Goal: Task Accomplishment & Management: Contribute content

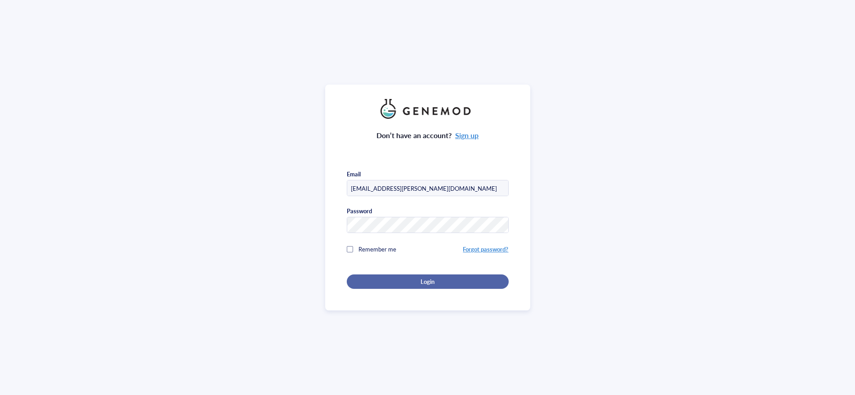
click at [434, 278] on div "Login" at bounding box center [427, 282] width 133 height 8
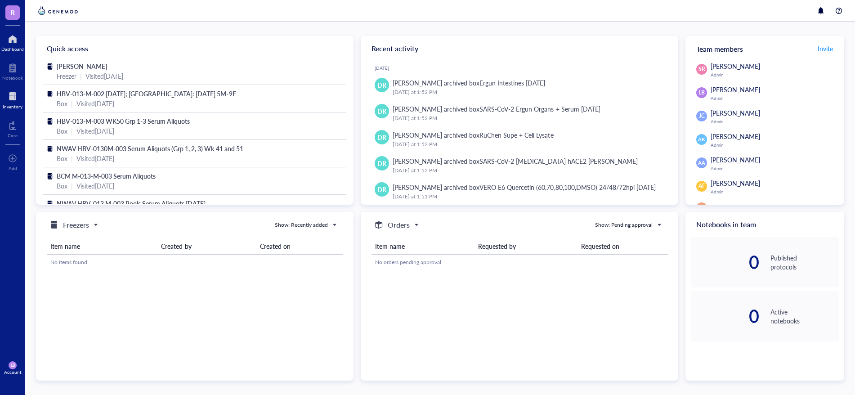
click at [16, 93] on div at bounding box center [13, 97] width 20 height 14
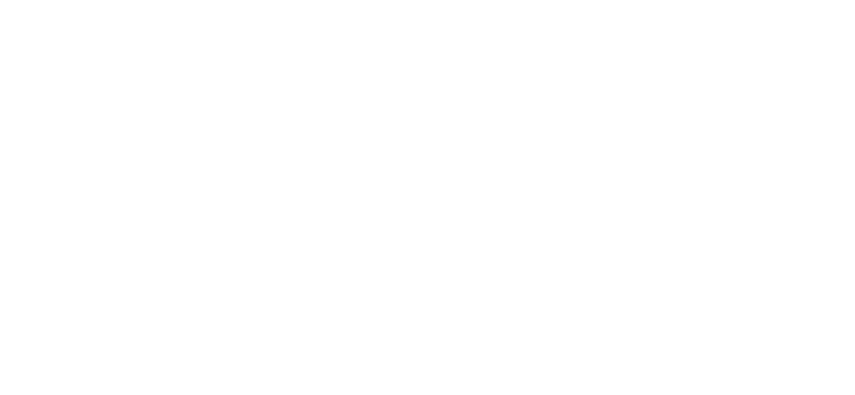
click at [507, 89] on div at bounding box center [427, 197] width 855 height 395
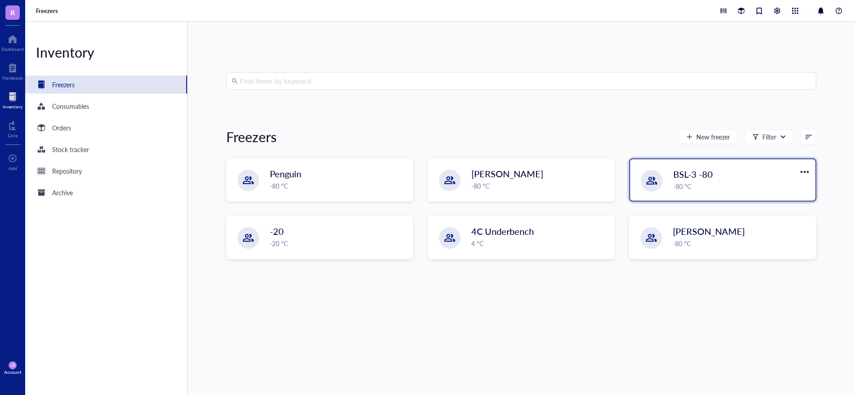
click at [697, 183] on div "-80 °C" at bounding box center [741, 186] width 137 height 10
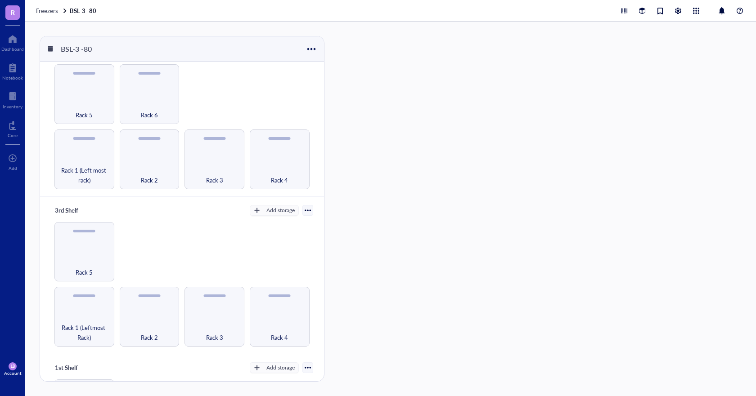
scroll to position [135, 0]
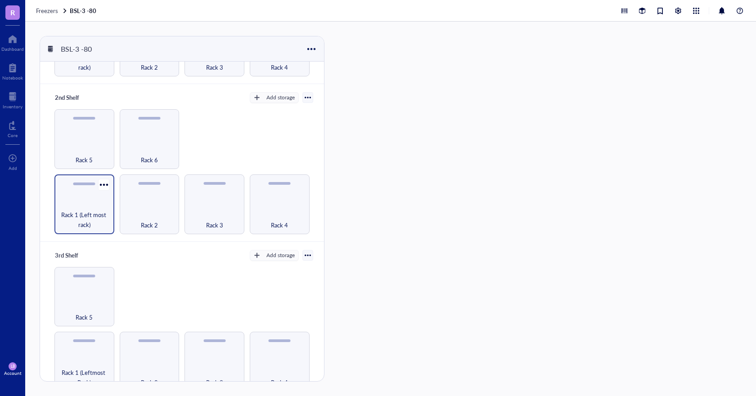
click at [100, 205] on div "Rack 1 (Left most rack)" at bounding box center [84, 205] width 60 height 60
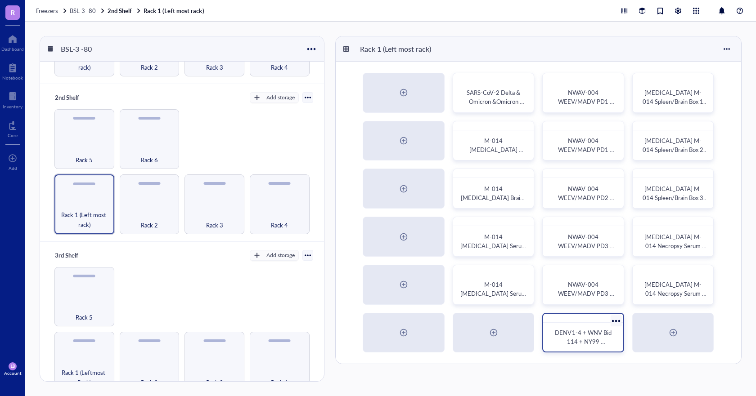
click at [589, 336] on span "DENV1-4 + WNV Bid 114 + NY99 Contemporary Panel Stocks" at bounding box center [584, 346] width 58 height 36
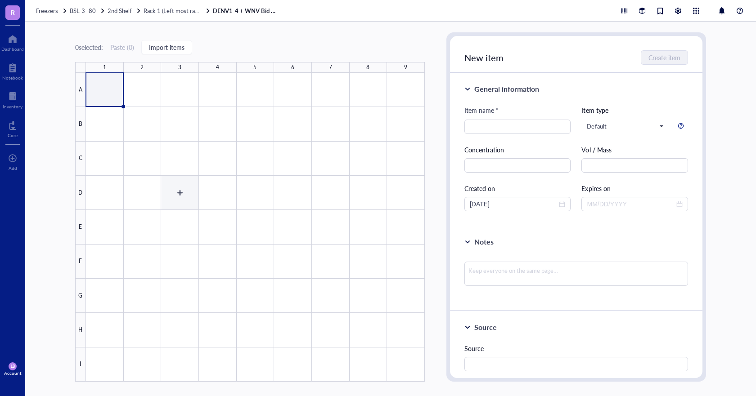
click at [194, 200] on div at bounding box center [255, 227] width 339 height 309
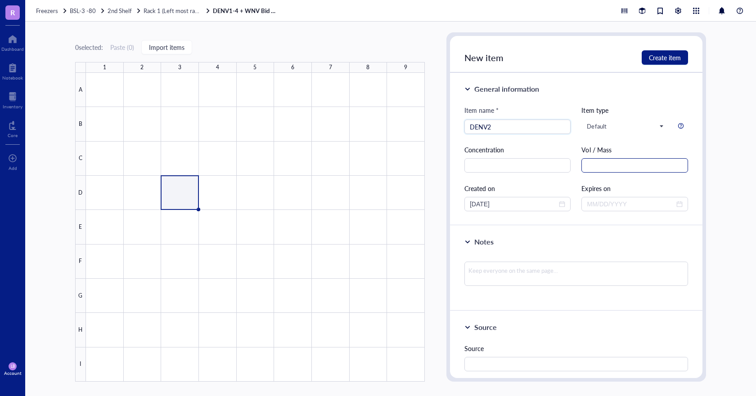
type input "DENV2"
click at [600, 165] on input "text" at bounding box center [634, 165] width 107 height 14
type input "250ul"
click at [522, 273] on textarea at bounding box center [576, 274] width 224 height 24
type textarea "D"
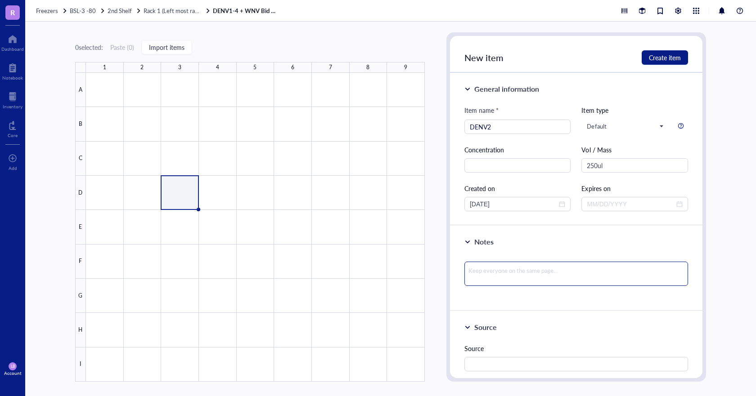
type textarea "D"
type textarea "DE"
type textarea "DEN"
type textarea "DENB"
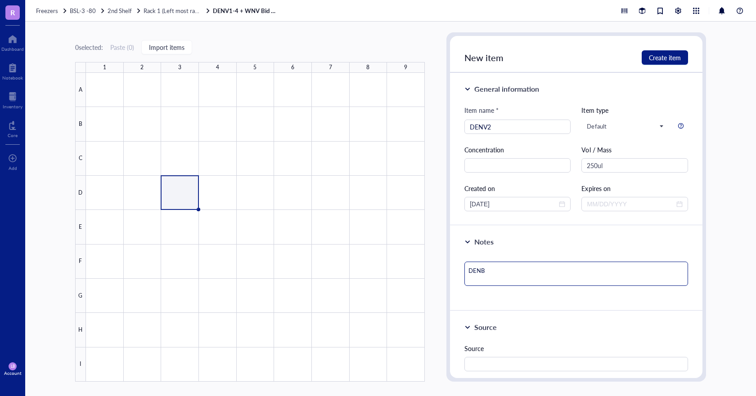
type textarea "DEN"
type textarea "DENV"
type textarea "DENV-"
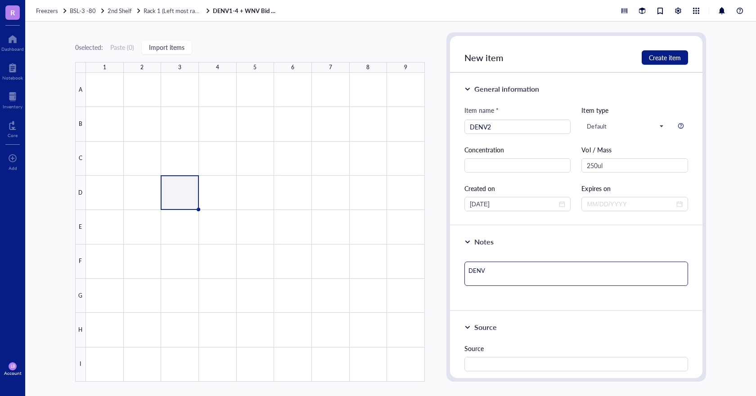
type textarea "DENV-"
type textarea "DENV-3"
type textarea "DENV-"
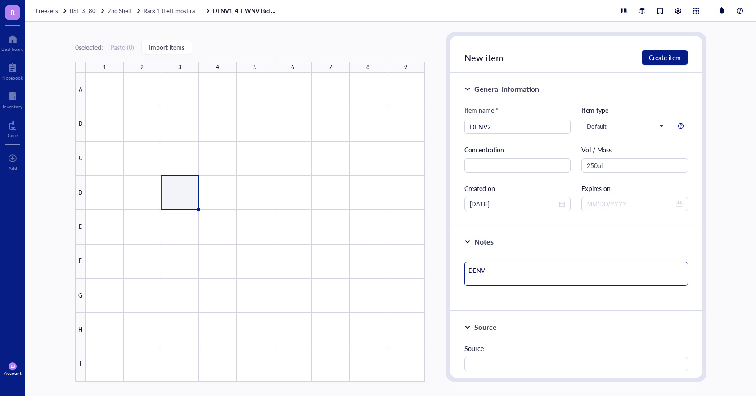
type textarea "DENV-2"
type textarea "DENV-2/"
type textarea "DENV-2/U"
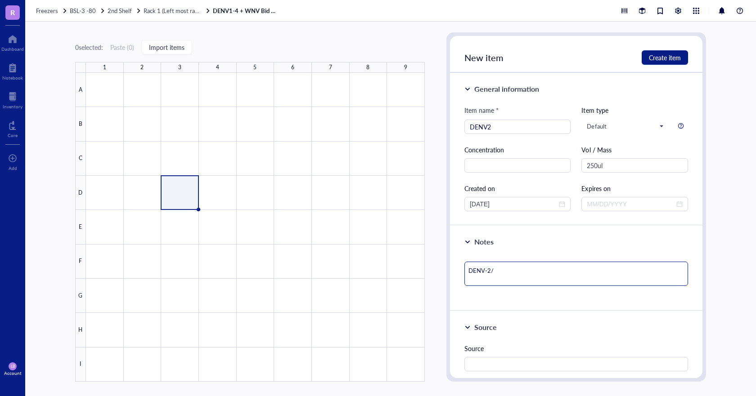
type textarea "DENV-2/U"
type textarea "DENV-2/US"
type textarea "DENV-2/US/"
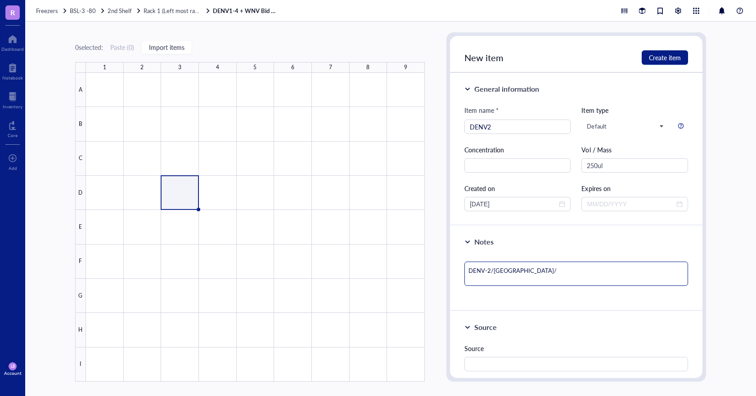
type textarea "DENV-2/US/B"
type textarea "DENV-2/US/BI"
type textarea "DENV-2/US/BID"
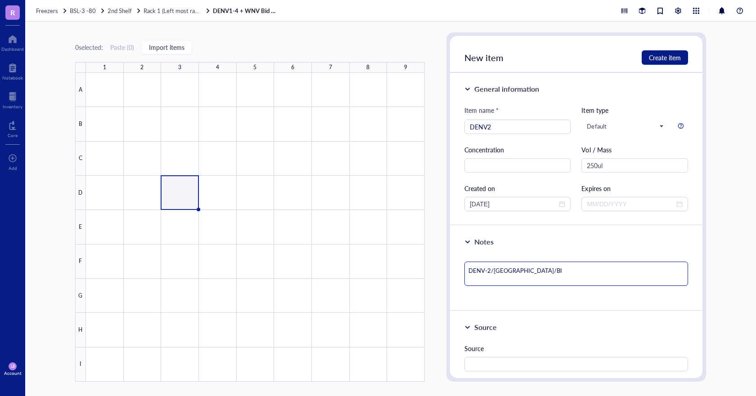
type textarea "DENV-2/US/BID"
type textarea "DENV-2/US/BID-"
type textarea "DENV-2/US/BID-V"
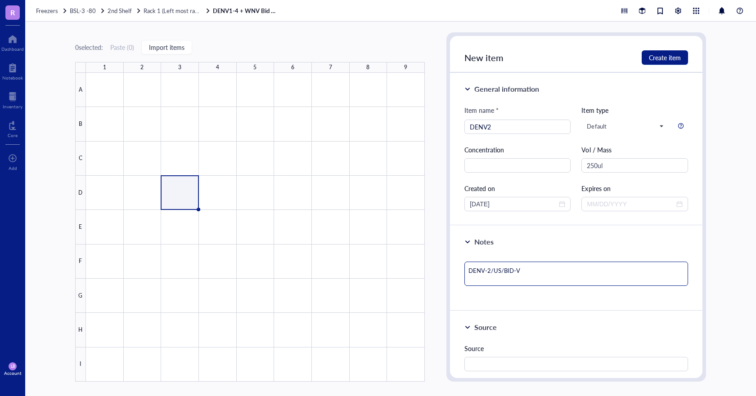
type textarea "DENV-2/US/BID-V5"
type textarea "DENV-2/US/BID-V59"
type textarea "DENV-2/US/BID-V594"
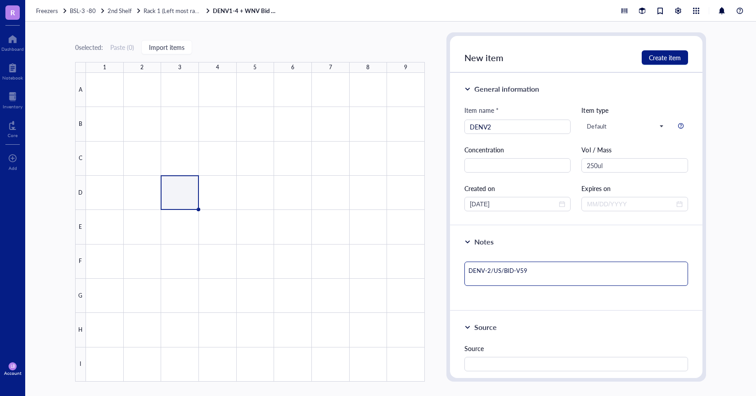
type textarea "DENV-2/US/BID-V594"
type textarea "DENV-2/US/BID-V594/"
type textarea "DENV-2/US/BID-V594/2"
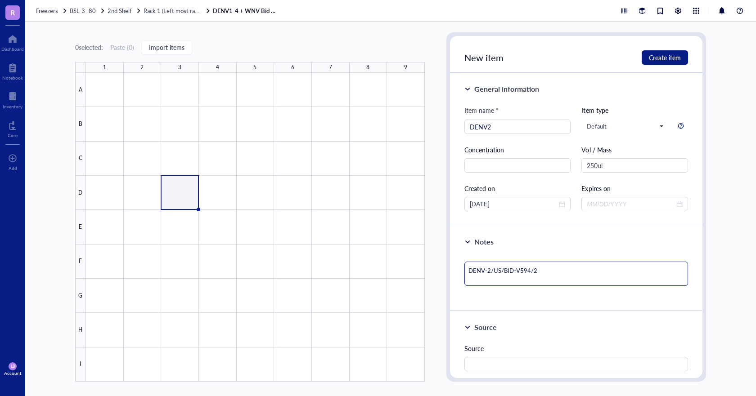
type textarea "DENV-2/US/BID-V594/20"
type textarea "DENV-2/US/BID-V594/200"
type textarea "DENV-2/US/BID-V594/2006"
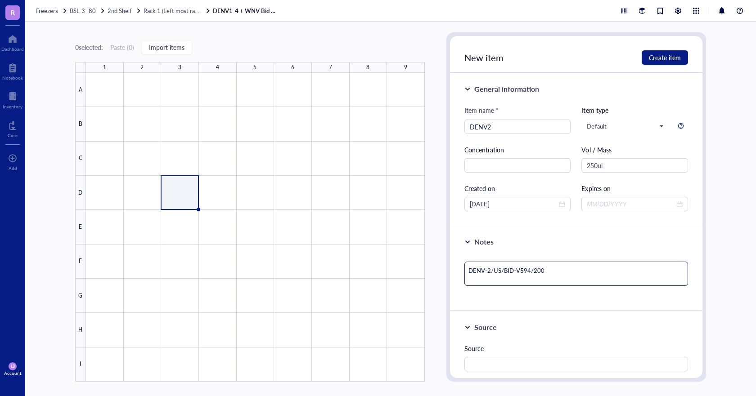
type textarea "DENV-2/US/BID-V594/2006"
click at [469, 269] on textarea "DENV-2/US/BID-V594/2006" at bounding box center [576, 274] width 224 height 24
type textarea "(DENV-2/US/BID-V594/2006"
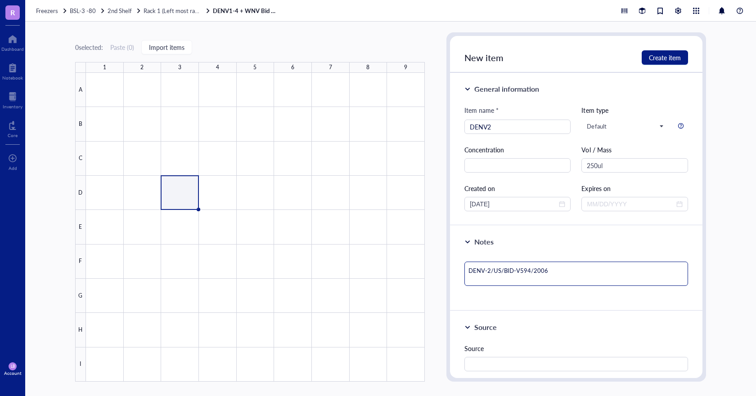
type textarea "(DENV-2/US/BID-V594/2006"
click at [553, 281] on textarea "(DENV-2/US/BID-V594/2006" at bounding box center [576, 274] width 224 height 24
type textarea "(DENV-2/US/BID-V594/2006"
type textarea "(DENV-2/US/BID-V594/2006)"
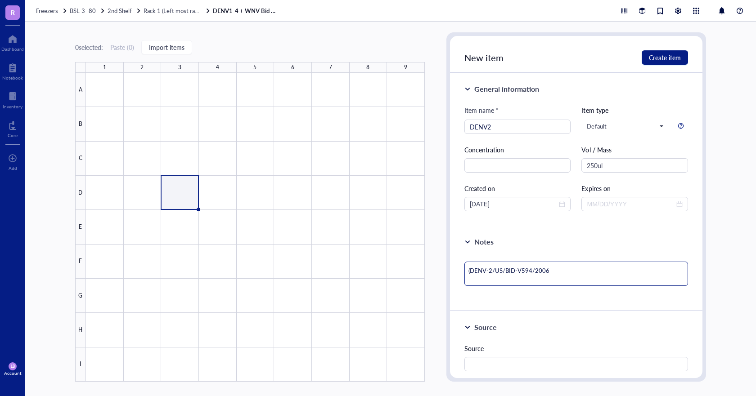
type textarea "(DENV-2/US/BID-V594/2006)"
type textarea "(DENV-2/US/BID-V594/2006) P"
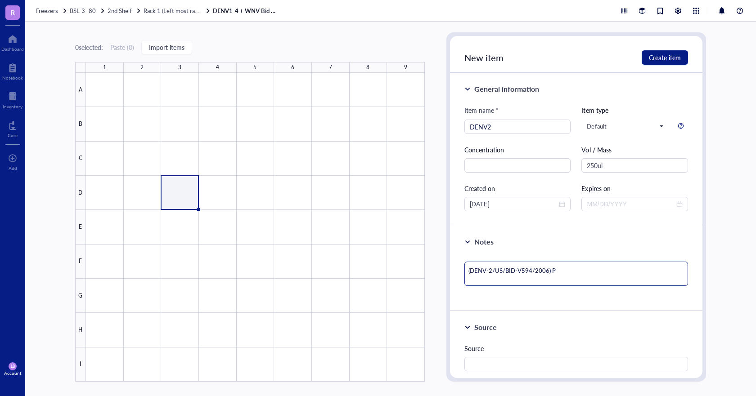
click at [561, 264] on textarea "(DENV-2/US/BID-V594/2006) P" at bounding box center [576, 274] width 224 height 24
type textarea "(DENV-2/US/BID-V594/2006) P1"
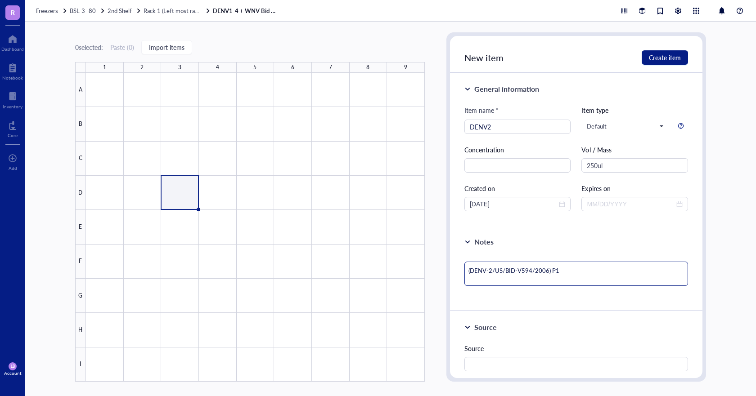
type textarea "(DENV-2/US/BID-V594/2006) P1 S"
type textarea "(DENV-2/US/BID-V594/2006) P1 Se"
type textarea "(DENV-2/US/BID-V594/2006) P1 Sep"
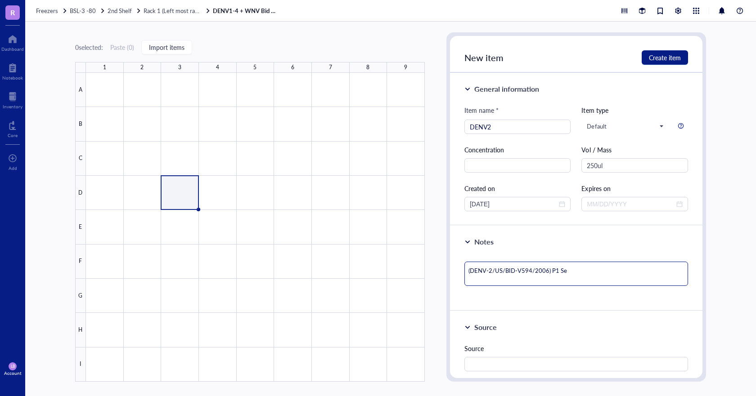
type textarea "(DENV-2/US/BID-V594/2006) P1 Sep"
type textarea "(DENV-2/US/BID-V594/2006) P1 Sep2"
type textarea "(DENV-2/US/BID-V594/2006) P1 Sep20"
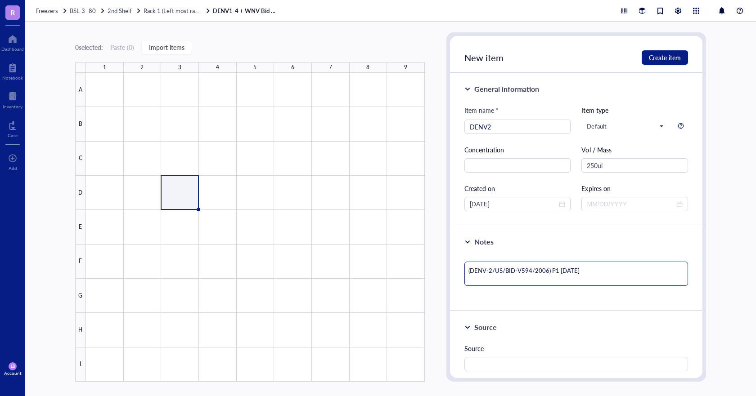
type textarea "(DENV-2/US/BID-V594/2006) P1 Sep202"
type textarea "(DENV-2/US/BID-V594/2006) P1 Sep2021"
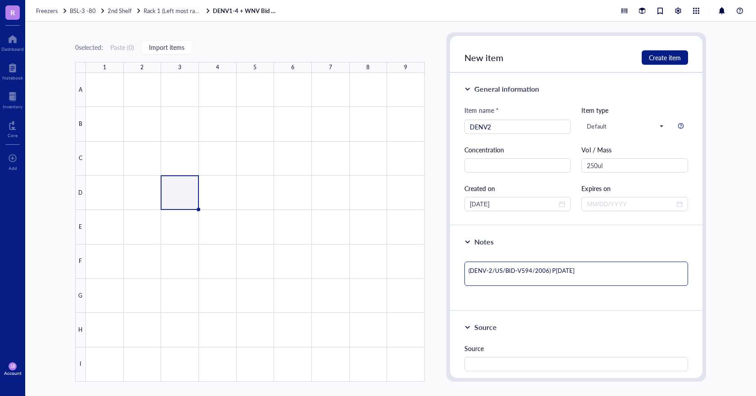
type textarea "(DENV-2/US/BID-V594/2006) P1 Sep2021"
type textarea "(DENV-2/US/BID-V594/2006) P1 Sep2021 7"
type textarea "(DENV-2/US/BID-V594/2006) P1 Sep2021 7D"
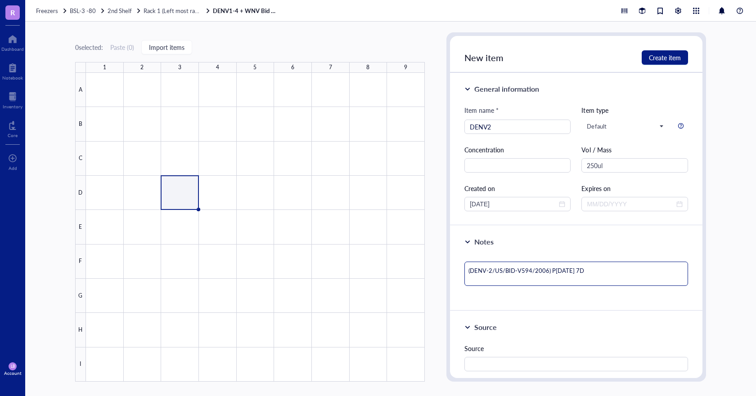
type textarea "(DENV-2/US/BID-V594/2006) P1 Sep2021 7DP"
type textarea "(DENV-2/US/BID-V594/2006) P1 Sep2021 7DPI"
drag, startPoint x: 469, startPoint y: 270, endPoint x: 606, endPoint y: 278, distance: 137.4
click at [606, 278] on textarea "(DENV-2/US/BID-V594/2006) P1 Sep2021 7DPI" at bounding box center [576, 274] width 224 height 24
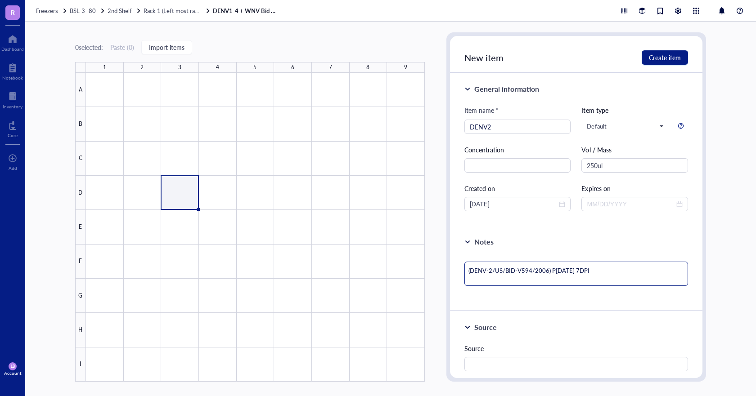
click at [597, 278] on textarea "(DENV-2/US/BID-V594/2006) P1 Sep2021 7DPI" at bounding box center [576, 274] width 224 height 24
drag, startPoint x: 468, startPoint y: 271, endPoint x: 604, endPoint y: 274, distance: 135.9
click at [604, 274] on textarea "(DENV-2/US/BID-V594/2006) P1 Sep2021 7DPI" at bounding box center [576, 274] width 224 height 24
type textarea "(DENV-2/US/BID-V594/2006) P1 Sep2021 7DPI"
click at [587, 167] on input "250ul" at bounding box center [634, 165] width 107 height 14
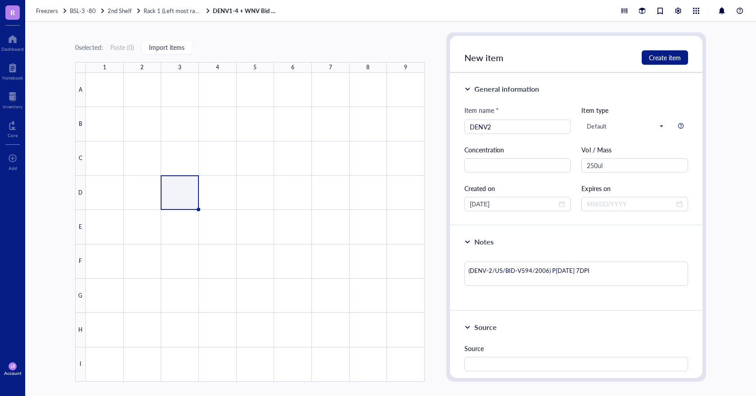
click at [577, 167] on div "Item name * DENV2 Item type Default Concentration Vol / Mass 250ul Created on 1…" at bounding box center [576, 158] width 224 height 106
click at [587, 162] on input "250ul" at bounding box center [634, 165] width 107 height 14
type input "~250ul"
drag, startPoint x: 602, startPoint y: 272, endPoint x: 463, endPoint y: 272, distance: 139.0
click at [463, 272] on div "Notes (DENV-2/US/BID-V594/2006) P1 Sep2021 7DPI" at bounding box center [576, 268] width 252 height 85
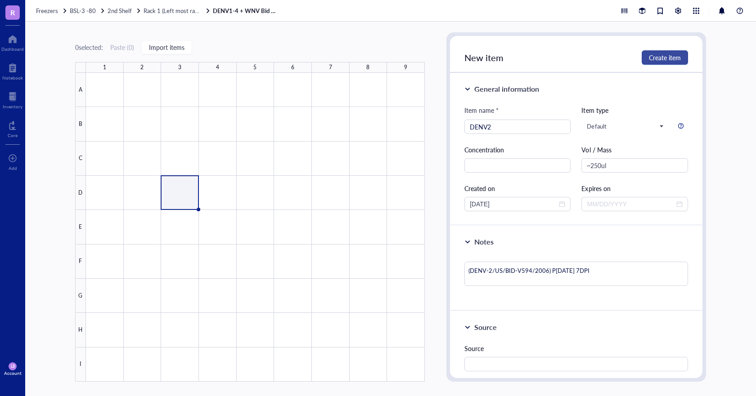
click at [652, 62] on button "Create item" at bounding box center [665, 57] width 46 height 14
type textarea "Keep everyone on the same page…"
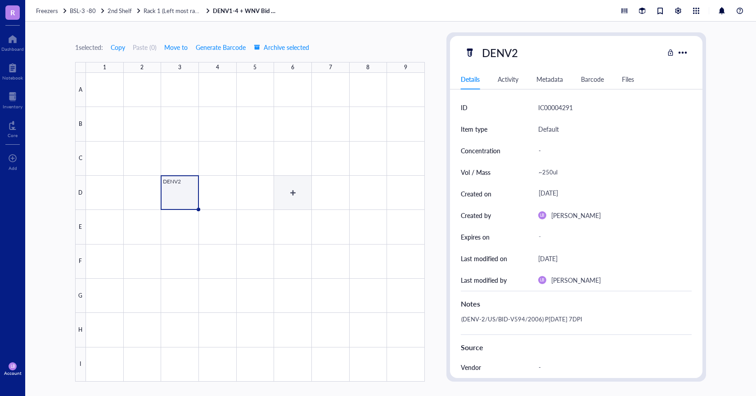
click at [278, 198] on div at bounding box center [255, 227] width 339 height 309
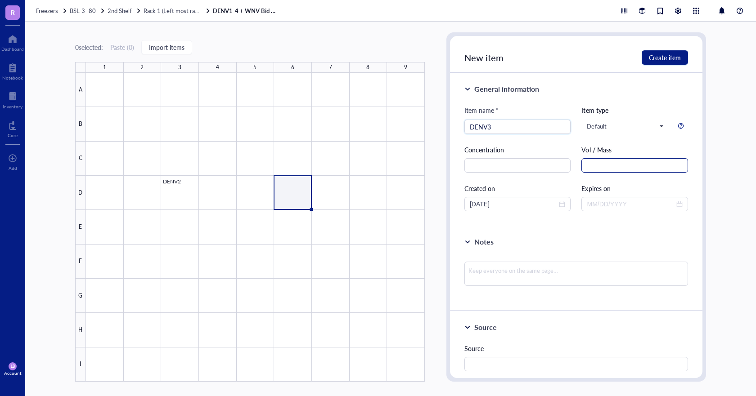
type input "DENV3"
click at [610, 167] on input "text" at bounding box center [634, 165] width 107 height 14
type input "~250ul"
click at [587, 274] on textarea at bounding box center [576, 274] width 224 height 24
paste textarea "(DENV-2/US/BID-V594/2006) P1 Sep2021 7DPI"
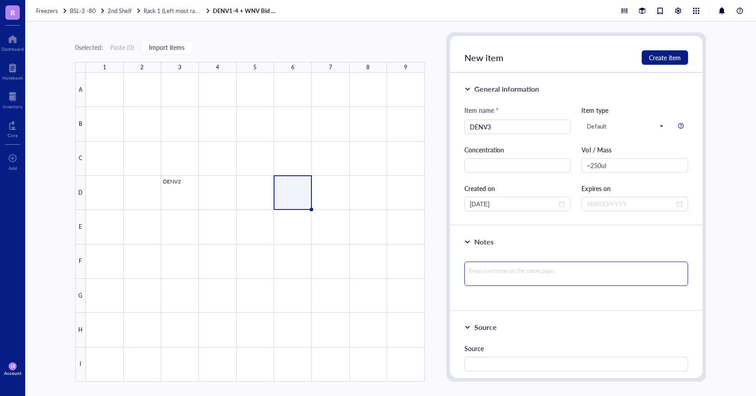
type textarea "(DENV-2/US/BID-V594/2006) P1 Sep2021 7DPI"
click at [529, 271] on textarea "(DENV-2/US/BID-V594/2006) P1 Sep2021 7DPI" at bounding box center [576, 274] width 224 height 24
type textarea "(DENV-2/US/BID-V59/2006) P1 Sep2021 7DPI"
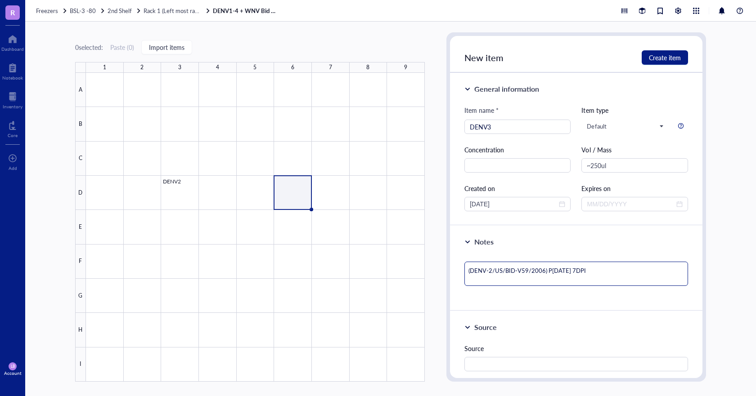
type textarea "(DENV-2/US/BID-V5/2006) P1 Sep2021 7DPI"
type textarea "(DENV-2/US/BID-V/2006) P1 Sep2021 7DPI"
type textarea "(DENV-2/US/BID-V1/2006) P1 Sep2021 7DPI"
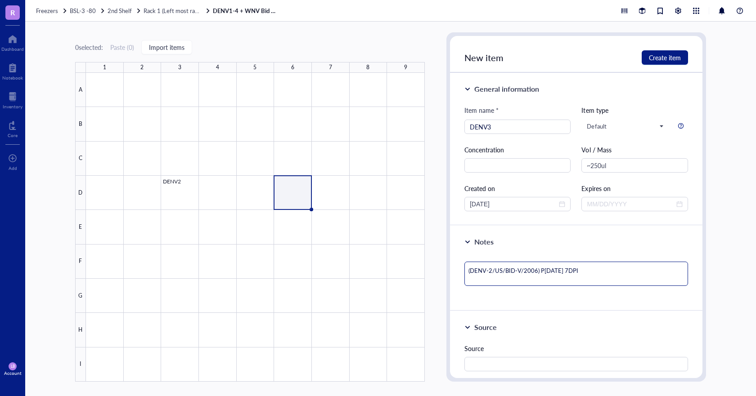
type textarea "(DENV-2/US/BID-V1/2006) P1 Sep2021 7DPI"
type textarea "(DENV-2/US/BID-V10/2006) P1 Sep2021 7DPI"
type textarea "(DENV-2/US/BID-V105/2006) P1 Sep2021 7DPI"
type textarea "(DENV-2/US/BID-V105 /2006) P1 Sep2021 7DPI"
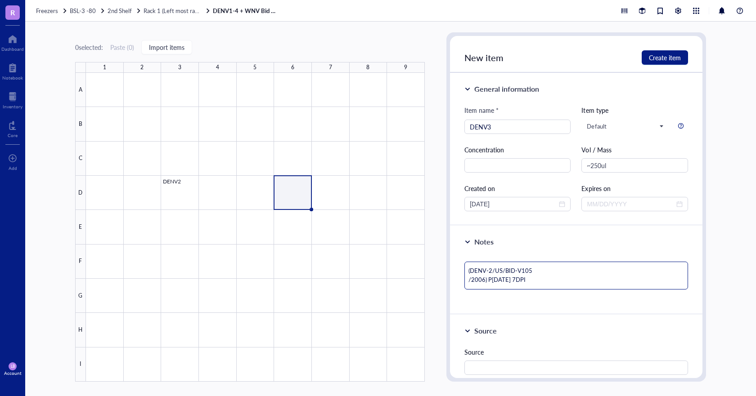
type textarea "(DENV-2/US/BID-V105/2006) P1 Sep2021 7DPI"
type textarea "(DENV-2/US/BID-V10/2006) P1 Sep2021 7DPI"
type textarea "(DENV-2/US/BID-V104/2006) P1 Sep2021 7DPI"
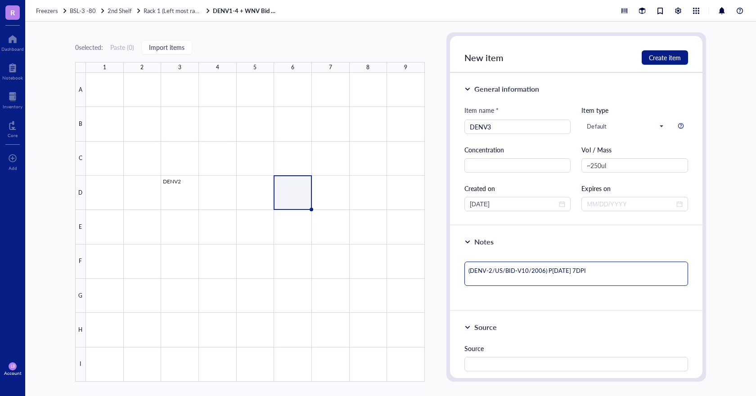
type textarea "(DENV-2/US/BID-V104/2006) P1 Sep2021 7DPI"
type textarea "(DENV-2/US/BID-V1043/2006) P1 Sep2021 7DPI"
drag, startPoint x: 490, startPoint y: 270, endPoint x: 496, endPoint y: 266, distance: 6.9
click at [490, 270] on textarea "(DENV-2/US/BID-V1043/2006) P1 Sep2021 7DPI" at bounding box center [576, 274] width 224 height 24
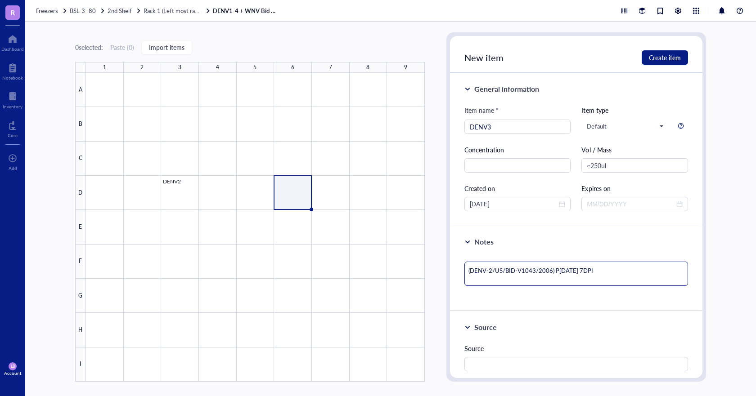
type textarea "(DENV-/US/BID-V1043/2006) P1 Sep2021 7DPI"
type textarea "(DENV-3/US/BID-V1043/2006) P1 Sep2021 7DPI"
click at [664, 64] on button "Create item" at bounding box center [665, 57] width 46 height 14
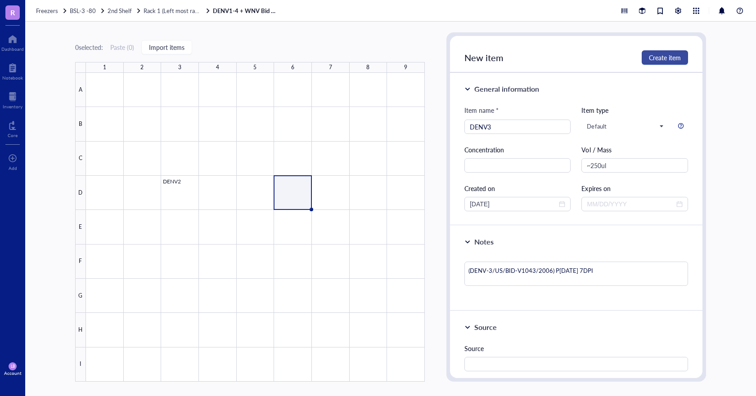
type textarea "Keep everyone on the same page…"
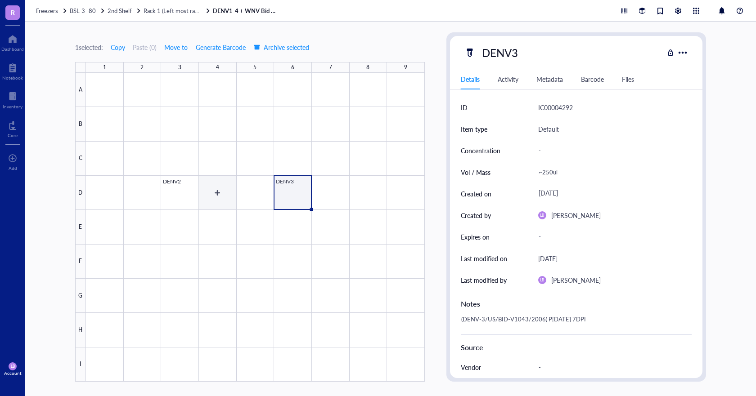
click at [225, 192] on div at bounding box center [255, 227] width 339 height 309
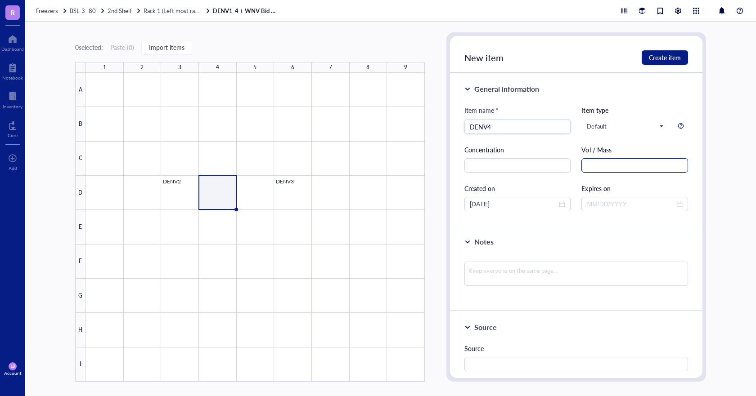
type input "DENV4"
click at [632, 166] on input "text" at bounding box center [634, 165] width 107 height 14
type input "~250ul"
click at [553, 266] on textarea at bounding box center [576, 274] width 224 height 24
type textarea "("
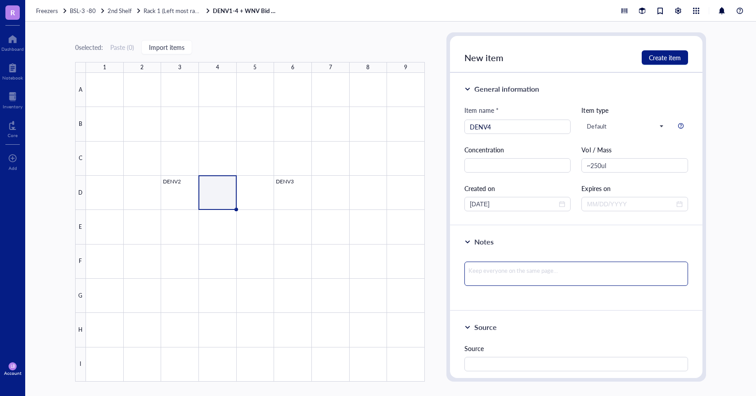
type textarea "("
type textarea "(S"
type textarea "(St"
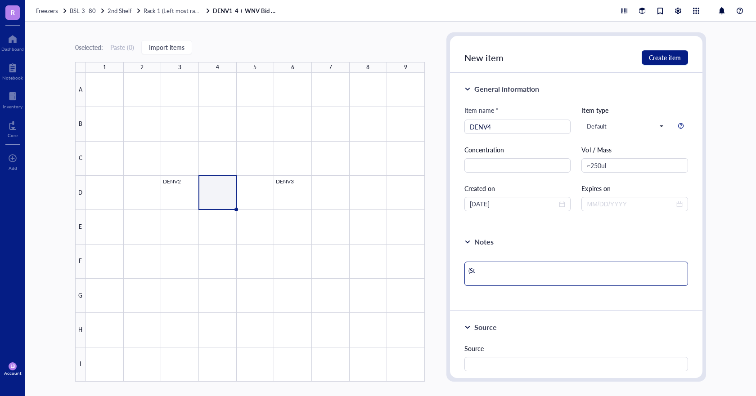
type textarea "(Sta"
type textarea "(Stai"
type textarea "(Sta"
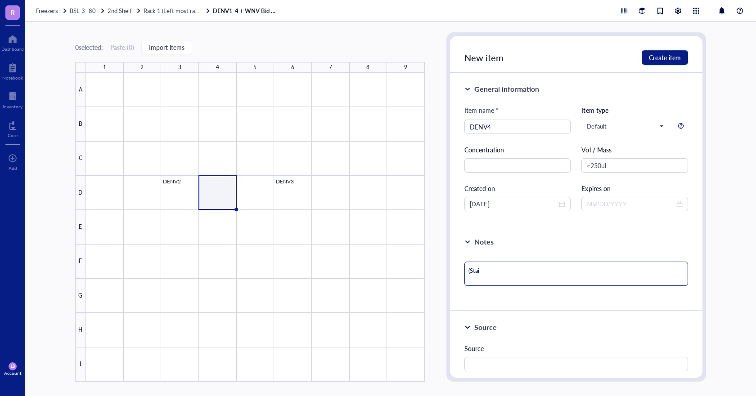
type textarea "(Sta"
type textarea "(St"
type textarea "(Str"
type textarea "(Stri"
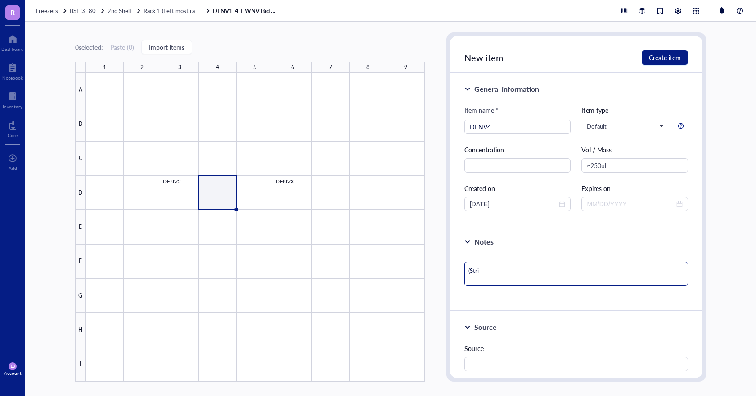
type textarea "(Stria"
type textarea "(Stri"
type textarea "(Str"
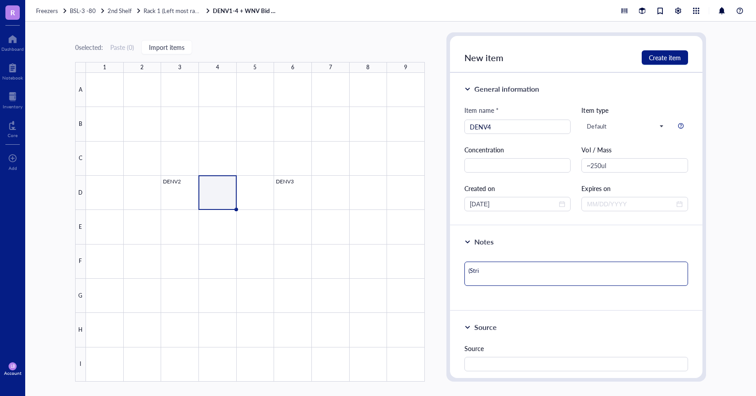
type textarea "(Str"
type textarea "(Stra"
type textarea "(Strai"
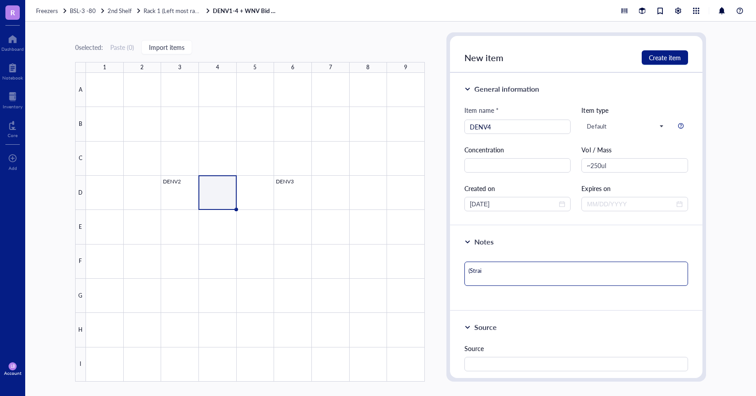
type textarea "(Strain"
type textarea "(Strain U"
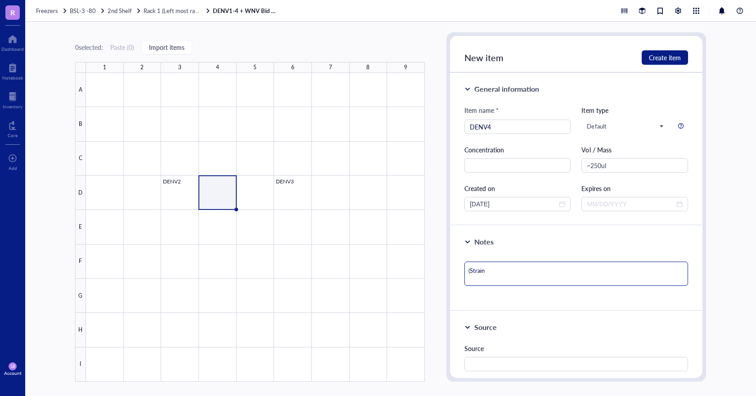
type textarea "(Strain U"
type textarea "(Strain UI"
type textarea "(Strain UIS"
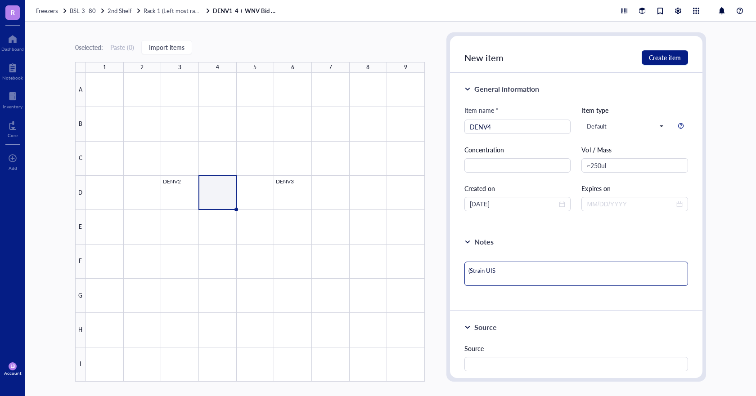
type textarea "(Strain UIS 4"
type textarea "(Strain UIS 49"
type textarea "(Strain UIS 497"
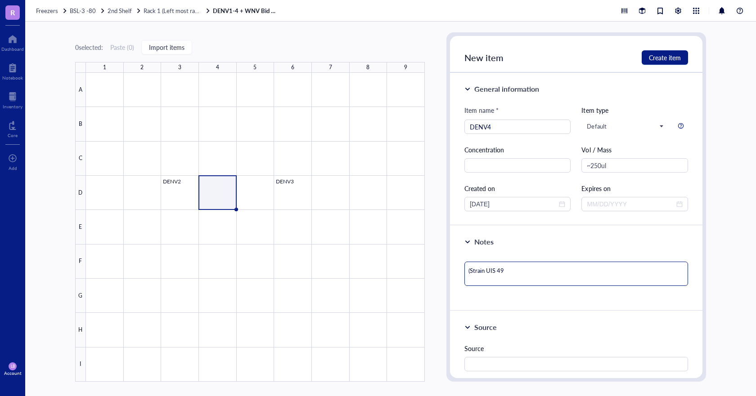
type textarea "(Strain UIS 497"
type textarea "(Strain UIS 497)"
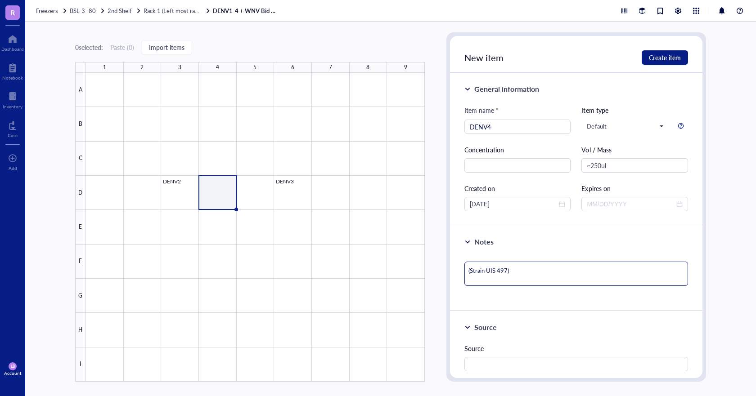
type textarea "(Strain UIS 497) P"
type textarea "(Strain UIS 497) P1"
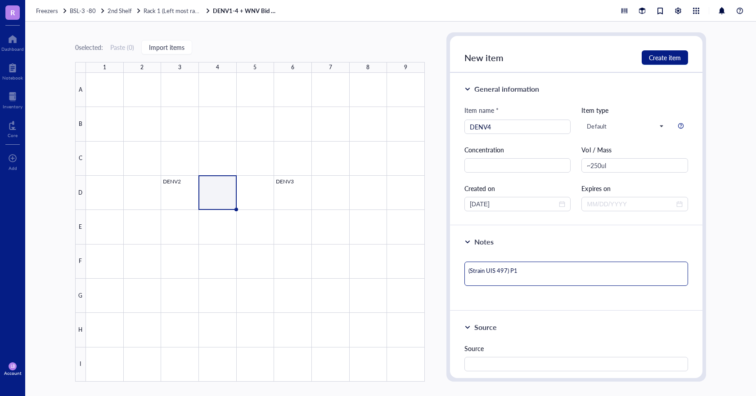
type textarea "(Strain UIS 497) P1"
type textarea "(Strain UIS 497) P1 S"
type textarea "(Strain UIS 497) P1 Se"
type textarea "(Strain UIS 497) P1 Set"
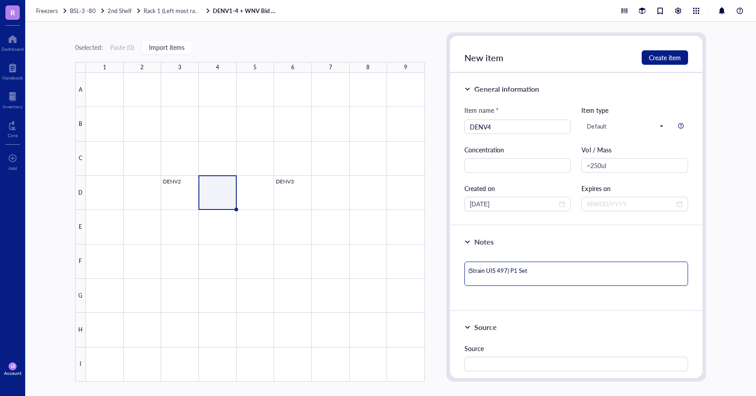
type textarea "(Strain UIS 497) P1 Setp"
type textarea "(Strain UIS 497) P1 Set"
type textarea "(Strain UIS 497) P1 Se"
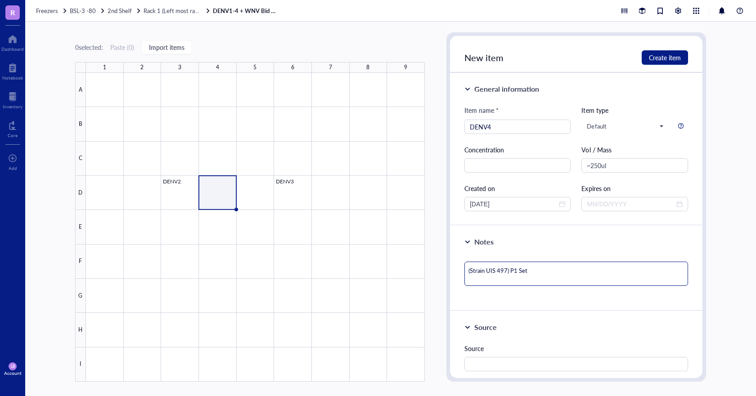
type textarea "(Strain UIS 497) P1 Se"
type textarea "(Strain UIS 497) P1 Sep"
type textarea "(Strain UIS 497) P1 Sep2"
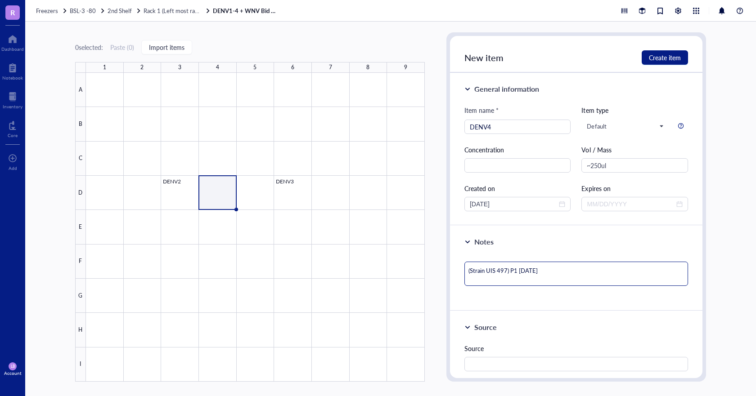
type textarea "(Strain UIS 497) P1 Sep20"
type textarea "(Strain UIS 497) P1 Sep202"
click at [575, 276] on textarea "(Strain UIS 497) P1 Sep2021 7DPI" at bounding box center [576, 274] width 224 height 24
drag, startPoint x: 575, startPoint y: 276, endPoint x: 464, endPoint y: 278, distance: 110.7
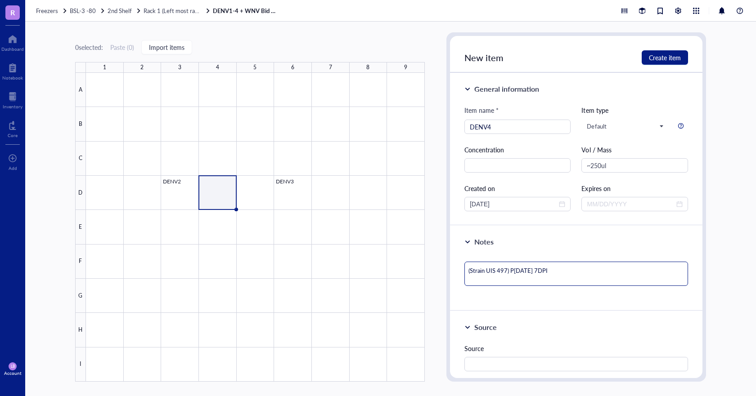
click at [464, 278] on textarea "(Strain UIS 497) P1 Sep2021 7DPI" at bounding box center [576, 274] width 224 height 24
click at [676, 61] on span "Create item" at bounding box center [665, 57] width 32 height 7
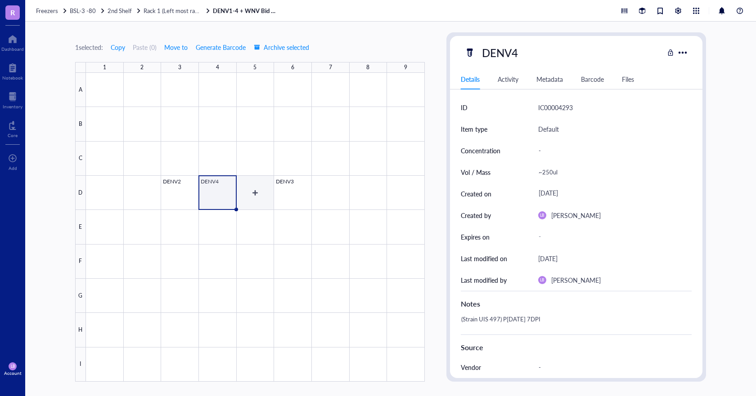
click at [263, 191] on div at bounding box center [255, 227] width 339 height 309
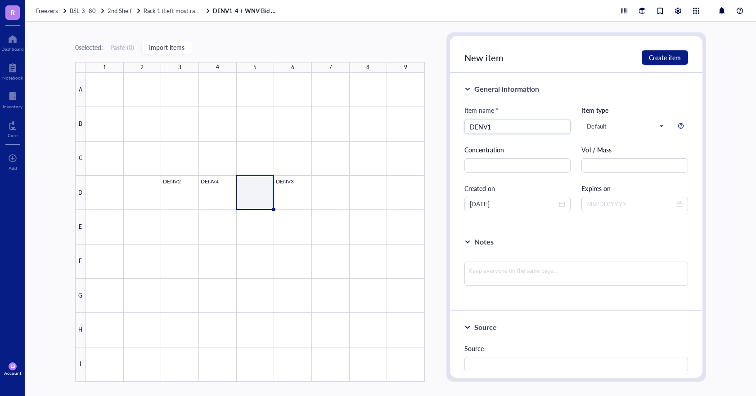
click at [643, 157] on div "Vol / Mass" at bounding box center [634, 159] width 107 height 28
click at [639, 165] on input "text" at bounding box center [634, 165] width 107 height 14
click at [572, 277] on textarea at bounding box center [576, 274] width 224 height 24
paste textarea "(Strain UIS 497) P1 Sep2021 7DPI"
click at [506, 271] on textarea "(Strain UIS 497) P1 Sep2021 7DPI" at bounding box center [576, 274] width 224 height 24
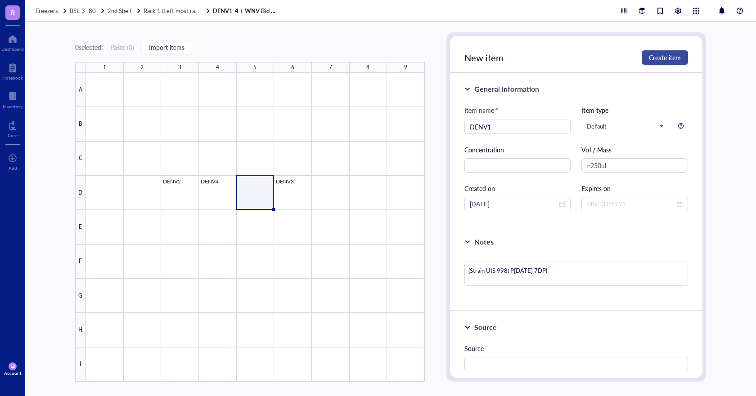
click at [676, 59] on span "Create item" at bounding box center [665, 57] width 32 height 7
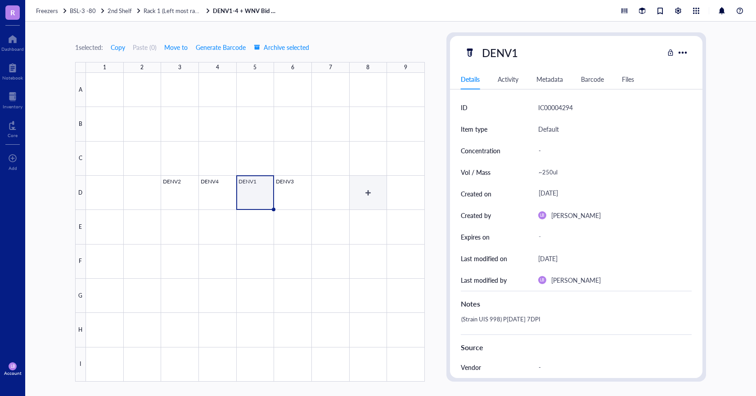
click at [376, 197] on div at bounding box center [255, 227] width 339 height 309
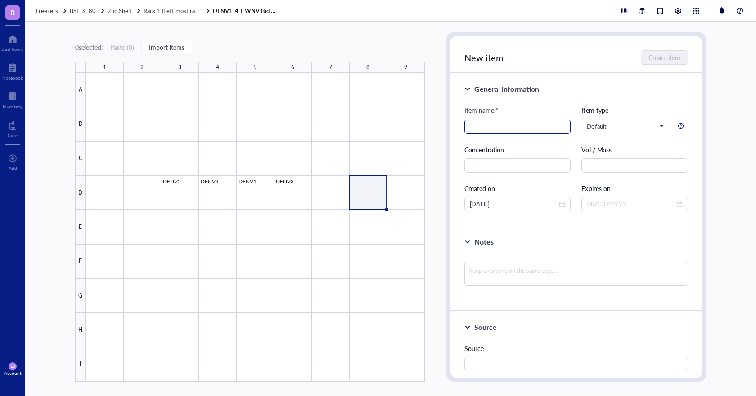
click at [477, 126] on input "search" at bounding box center [518, 126] width 96 height 13
click at [597, 168] on input "text" at bounding box center [634, 165] width 107 height 14
click at [520, 275] on textarea at bounding box center [576, 274] width 224 height 24
drag, startPoint x: 469, startPoint y: 272, endPoint x: 539, endPoint y: 278, distance: 70.0
click at [539, 278] on textarea "P1 3DPI RG 01-31-14" at bounding box center [576, 274] width 224 height 24
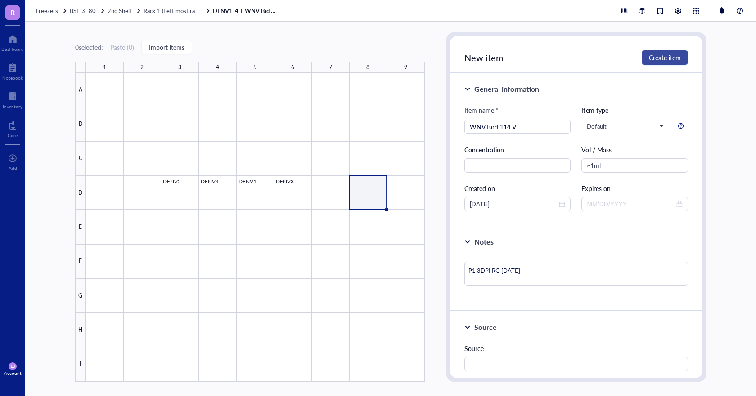
click at [669, 63] on button "Create item" at bounding box center [665, 57] width 46 height 14
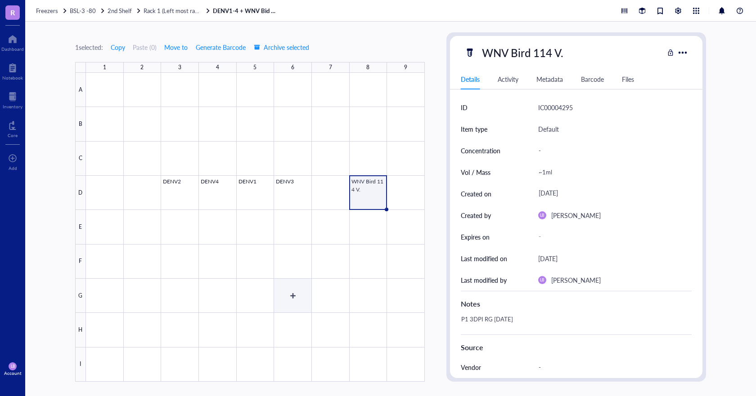
click at [287, 300] on div at bounding box center [255, 227] width 339 height 309
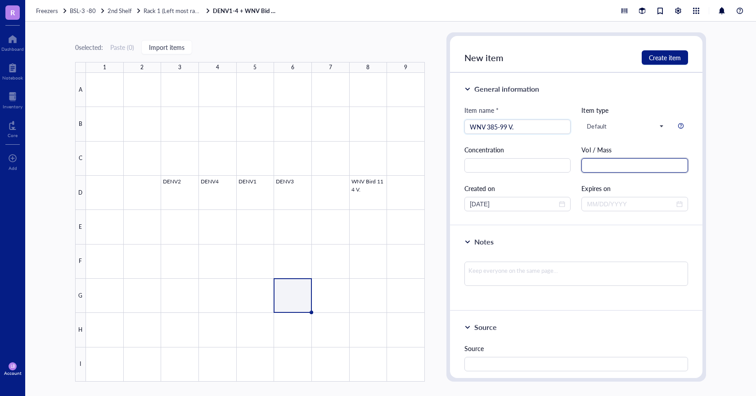
click at [638, 167] on input "text" at bounding box center [634, 165] width 107 height 14
click at [532, 275] on textarea at bounding box center [576, 274] width 224 height 24
paste textarea "P1 3DPI RG 01-31-14"
click at [593, 167] on input "~1ml" at bounding box center [634, 165] width 107 height 14
click at [669, 62] on button "Create item" at bounding box center [665, 57] width 46 height 14
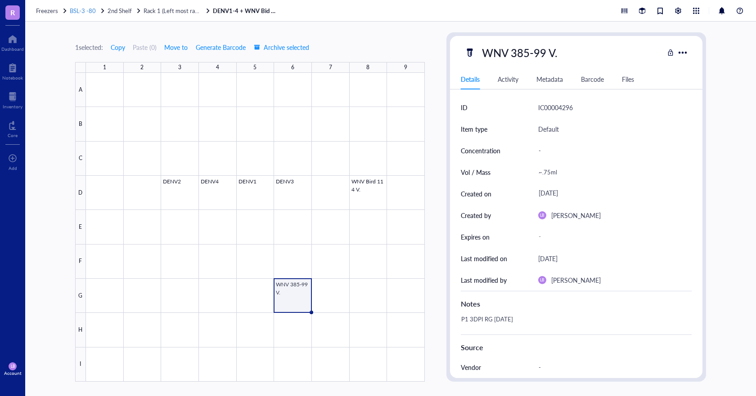
click at [87, 11] on span "BSL-3 -80" at bounding box center [83, 10] width 26 height 9
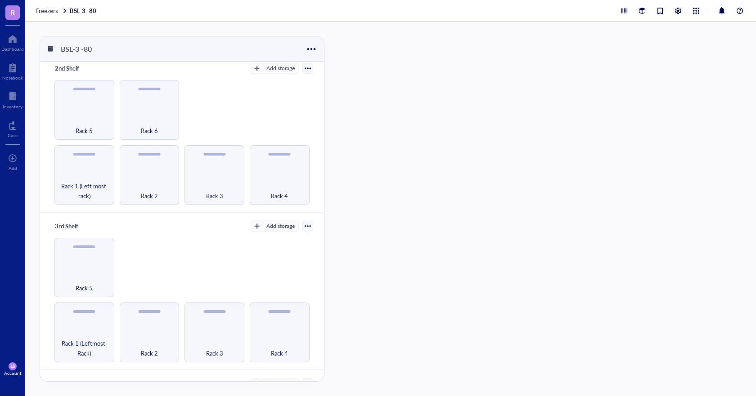
scroll to position [180, 0]
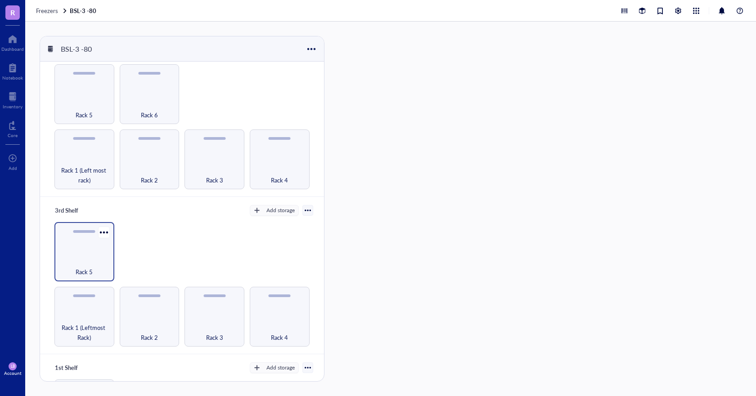
click at [73, 261] on div "Rack 5" at bounding box center [84, 267] width 51 height 20
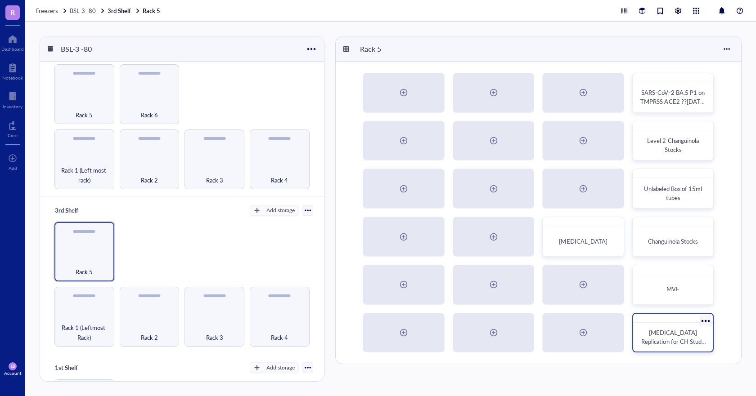
click at [705, 319] on div at bounding box center [705, 320] width 13 height 13
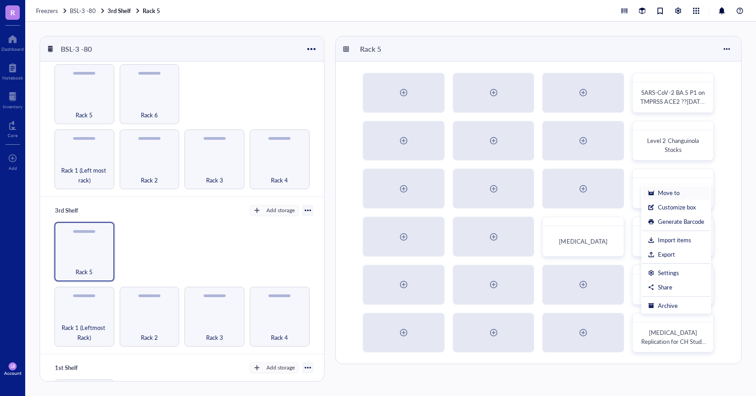
click at [672, 189] on div "Move to" at bounding box center [669, 193] width 22 height 8
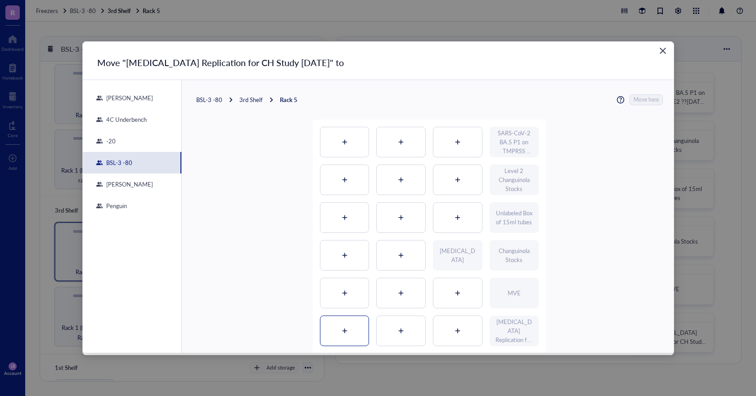
click at [343, 334] on div at bounding box center [344, 331] width 49 height 30
click at [656, 96] on button "Move here" at bounding box center [646, 99] width 32 height 11
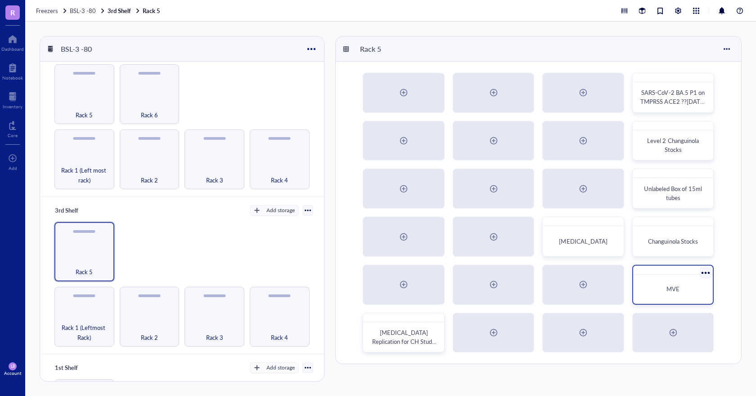
click at [705, 277] on div at bounding box center [705, 272] width 13 height 13
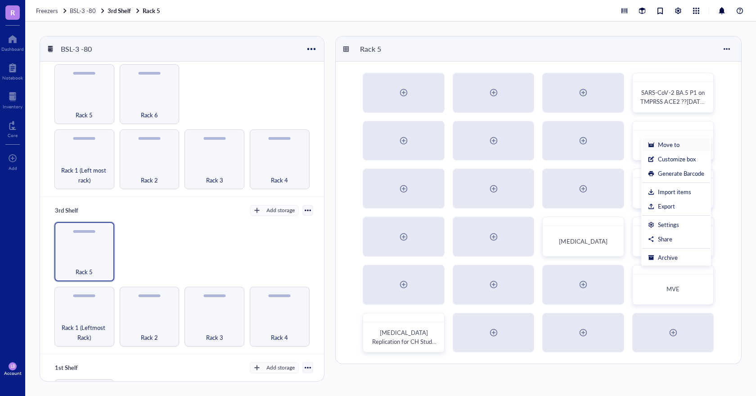
click at [662, 146] on div "Move to" at bounding box center [669, 145] width 22 height 8
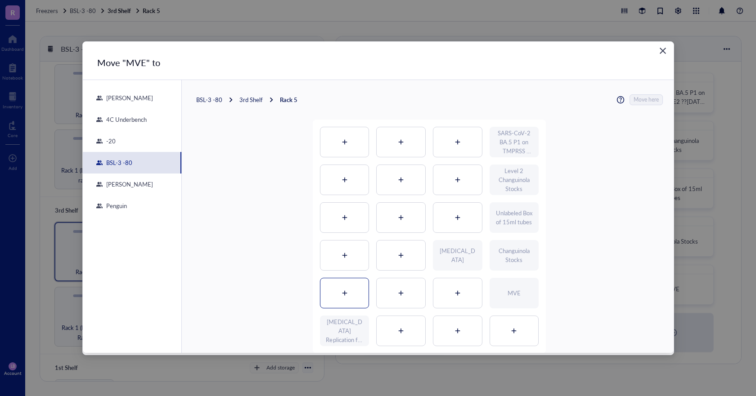
click at [355, 302] on div at bounding box center [344, 293] width 49 height 30
click at [654, 100] on span "Move here" at bounding box center [646, 99] width 25 height 11
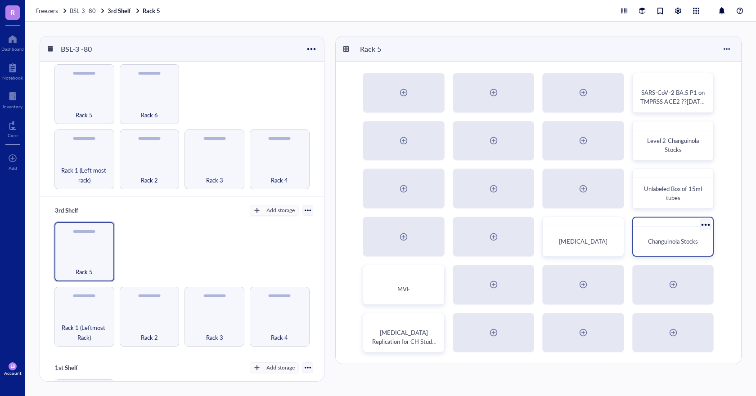
click at [705, 222] on div at bounding box center [705, 225] width 13 height 13
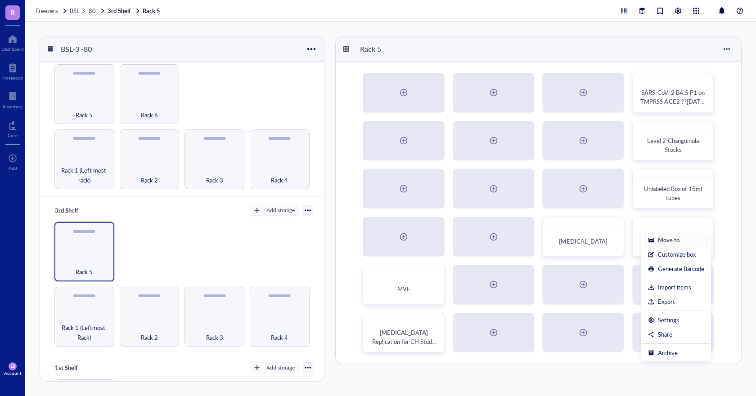
click at [685, 239] on div "Move to" at bounding box center [676, 240] width 56 height 8
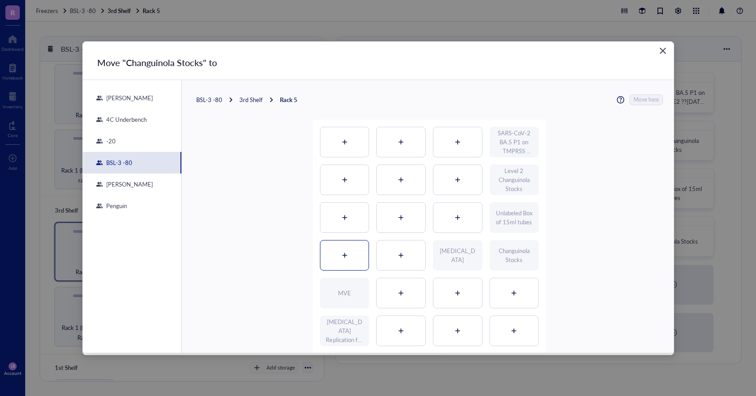
click at [353, 254] on div at bounding box center [344, 256] width 49 height 30
click at [642, 100] on span "Move here" at bounding box center [646, 99] width 25 height 11
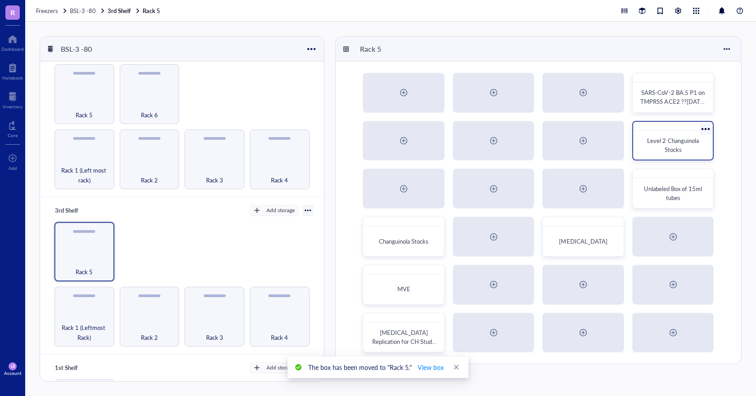
click at [702, 127] on div at bounding box center [705, 128] width 13 height 13
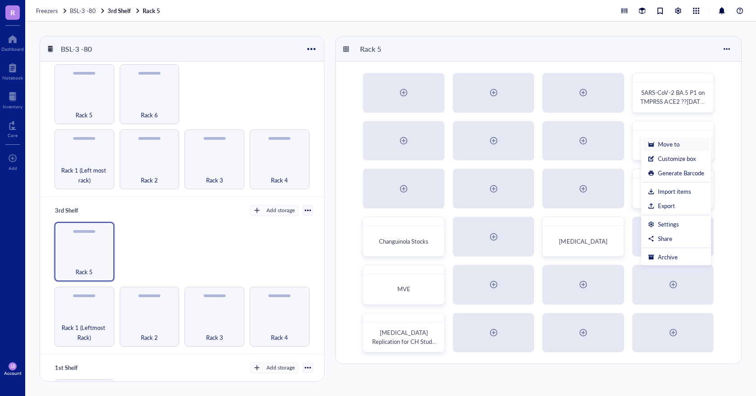
click at [682, 143] on div "Move to" at bounding box center [676, 144] width 56 height 8
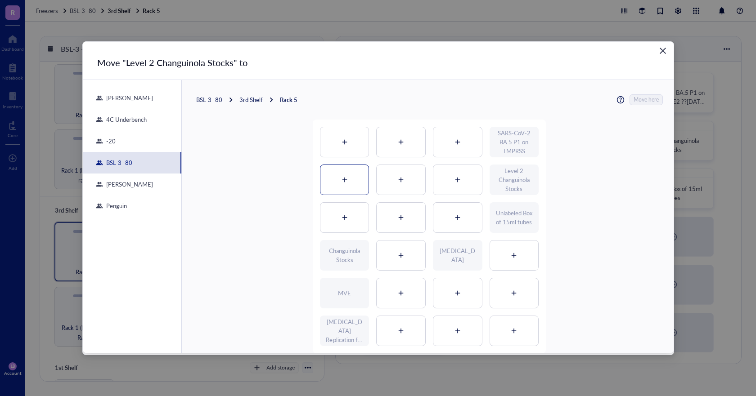
click at [351, 190] on div at bounding box center [344, 180] width 49 height 30
click at [645, 100] on span "Move here" at bounding box center [646, 99] width 25 height 11
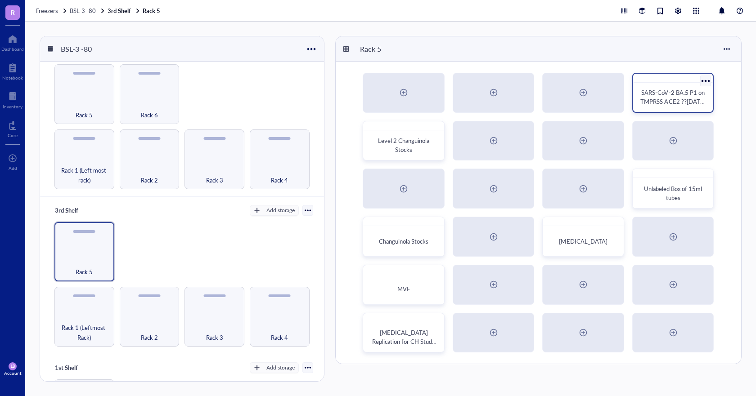
click at [707, 81] on div at bounding box center [705, 80] width 13 height 13
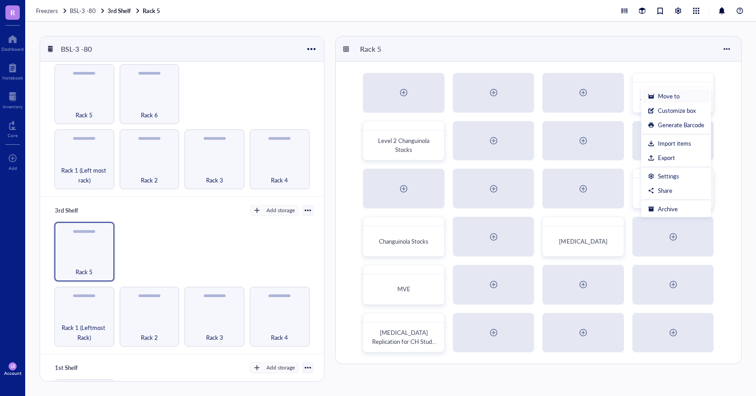
click at [678, 102] on li "Move to" at bounding box center [676, 96] width 68 height 14
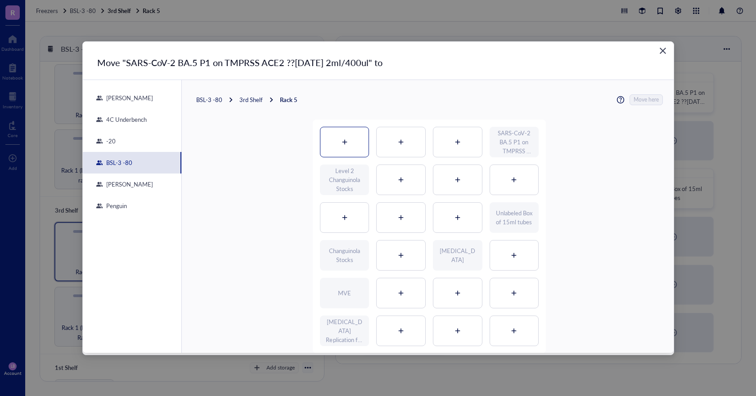
click at [341, 140] on icon at bounding box center [344, 142] width 6 height 6
click at [647, 103] on span "Move here" at bounding box center [646, 99] width 25 height 11
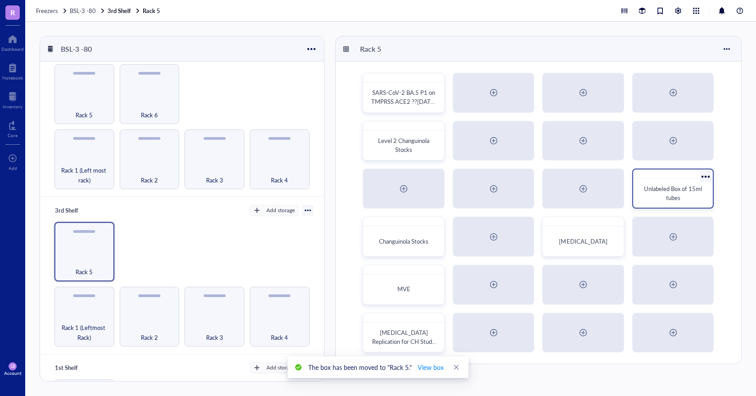
click at [709, 176] on div at bounding box center [705, 177] width 13 height 13
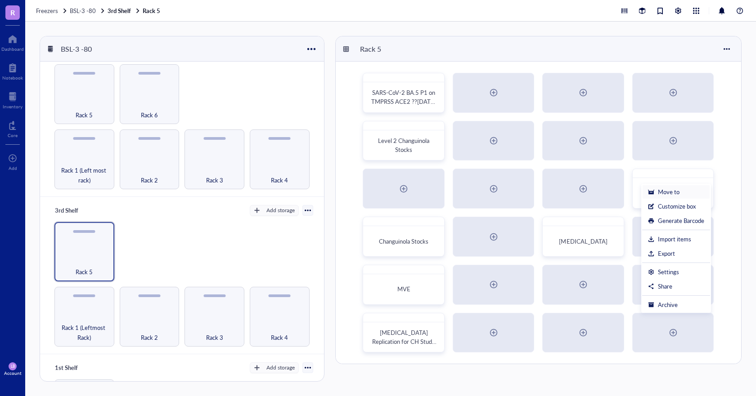
click at [673, 192] on div "Move to" at bounding box center [669, 192] width 22 height 8
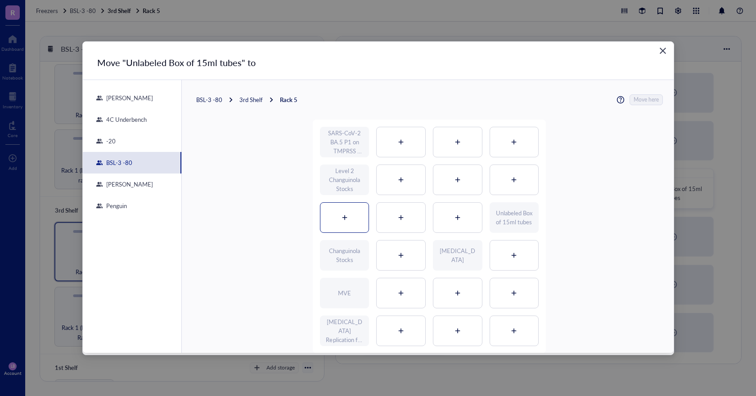
click at [347, 216] on div at bounding box center [344, 218] width 49 height 30
click at [643, 99] on span "Move here" at bounding box center [646, 99] width 25 height 11
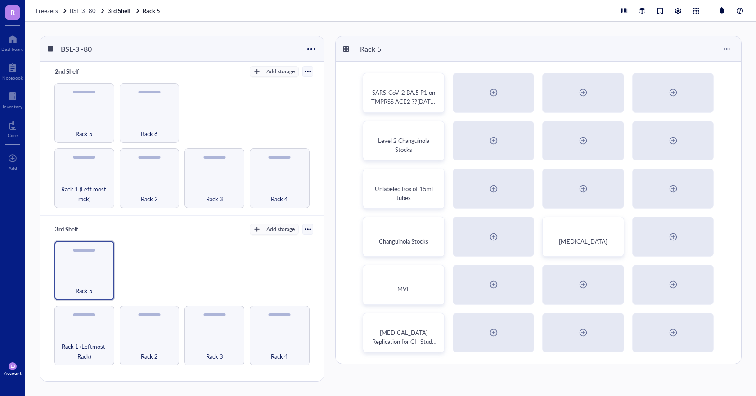
scroll to position [116, 0]
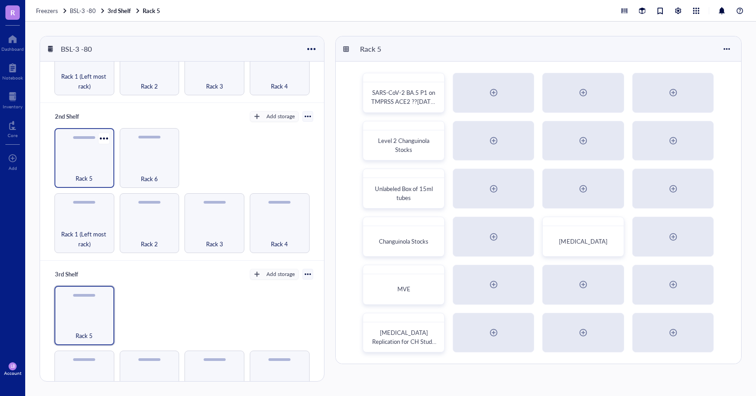
click at [90, 166] on div "Rack 5" at bounding box center [84, 174] width 51 height 20
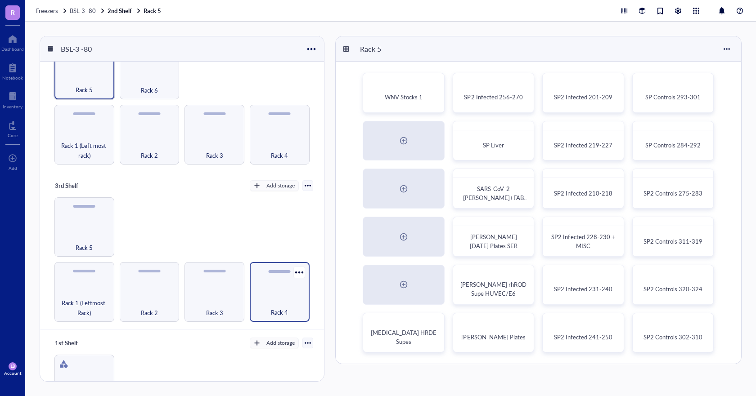
scroll to position [270, 0]
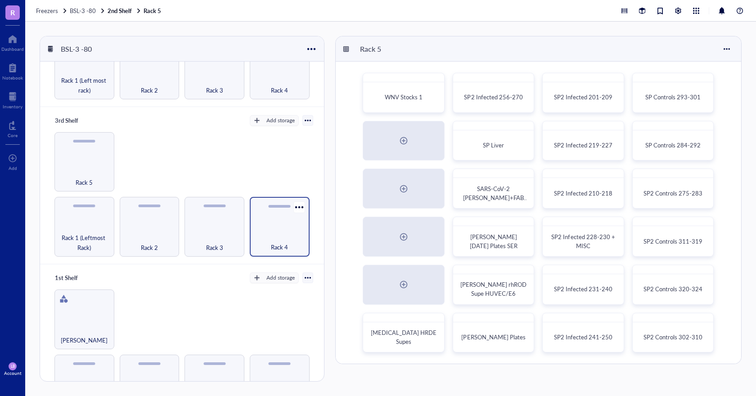
click at [276, 233] on div "Rack 4" at bounding box center [279, 243] width 51 height 20
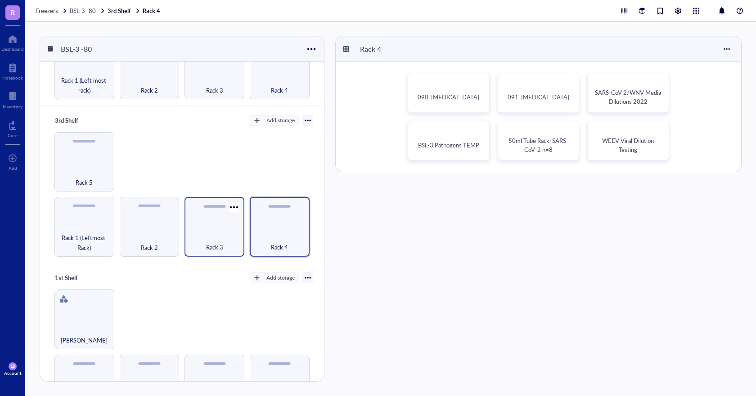
click at [219, 233] on div "Rack 3" at bounding box center [214, 243] width 51 height 20
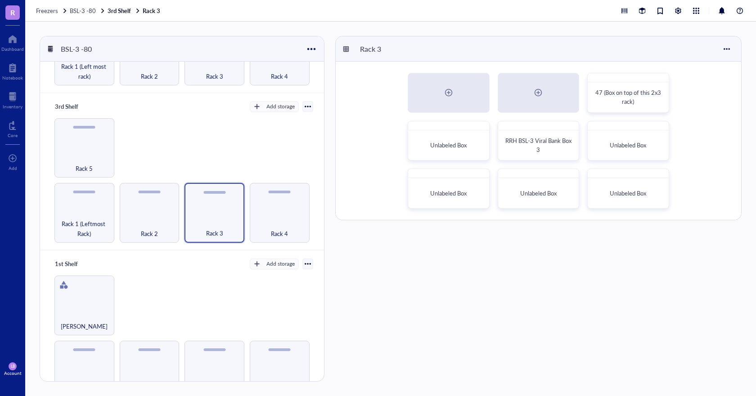
scroll to position [296, 0]
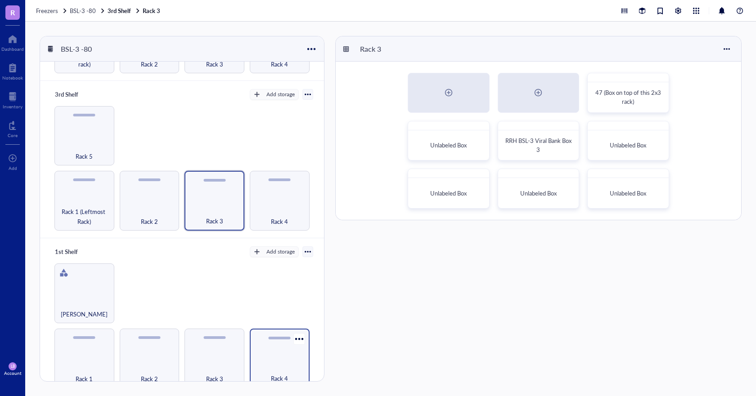
click at [270, 344] on div "Rack 4" at bounding box center [280, 359] width 60 height 60
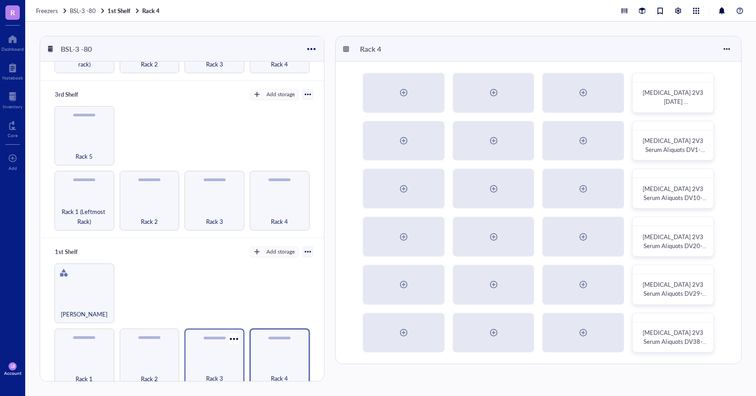
click at [220, 351] on div "Rack 3" at bounding box center [214, 359] width 60 height 60
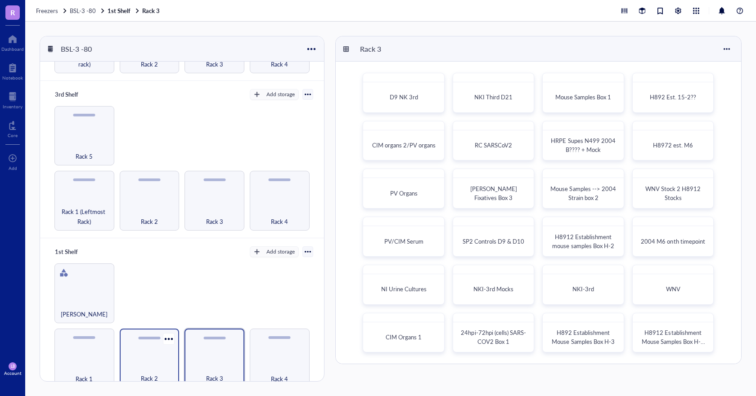
click at [173, 358] on div "Rack 2" at bounding box center [150, 359] width 60 height 60
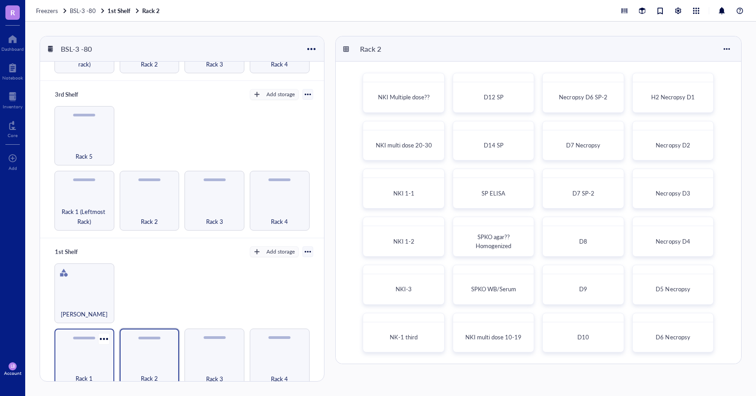
click at [99, 364] on div "Rack 1" at bounding box center [84, 374] width 51 height 20
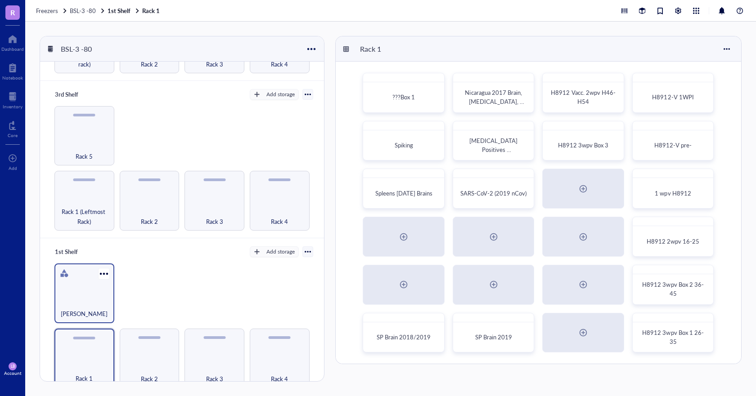
click at [94, 289] on div "Loose Tubes" at bounding box center [84, 294] width 60 height 60
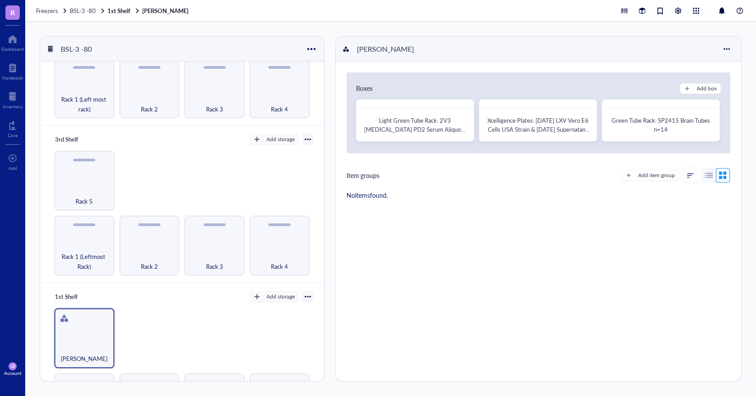
scroll to position [206, 0]
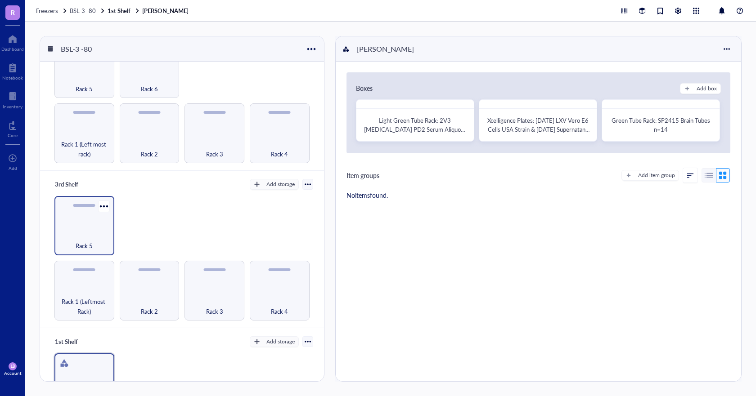
click at [85, 232] on div "Rack 5" at bounding box center [84, 241] width 51 height 20
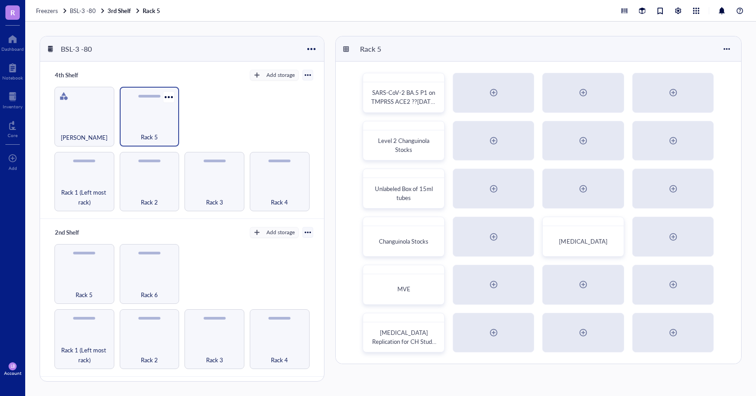
click at [160, 126] on div "Rack 5" at bounding box center [149, 132] width 51 height 20
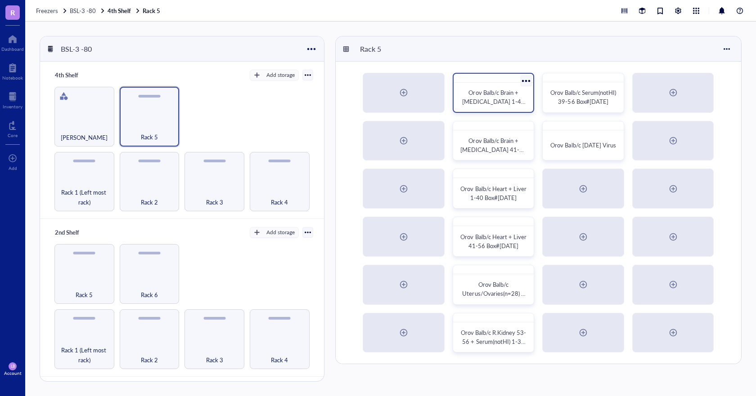
click at [524, 84] on div at bounding box center [526, 80] width 13 height 13
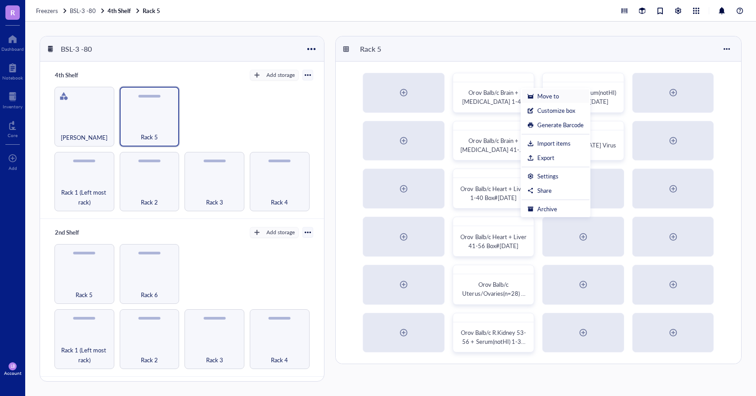
click at [537, 96] on div "Move to" at bounding box center [548, 96] width 22 height 8
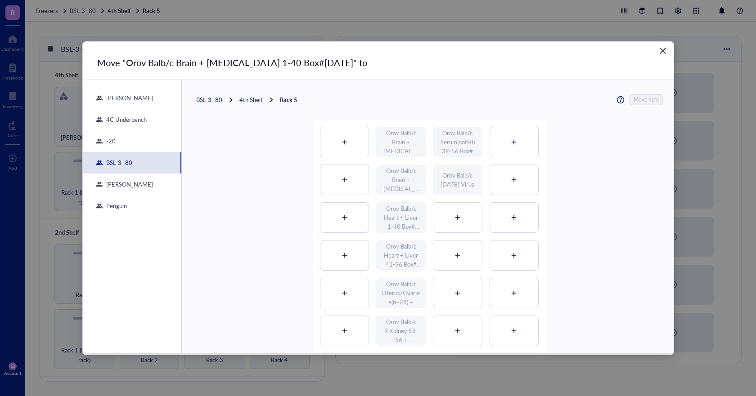
click at [215, 100] on div "BSL-3 -80" at bounding box center [209, 100] width 26 height 8
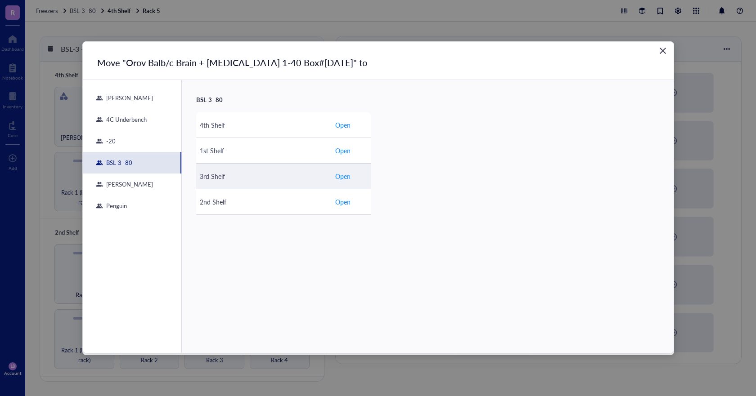
click at [224, 182] on td "3rd Shelf" at bounding box center [263, 176] width 135 height 26
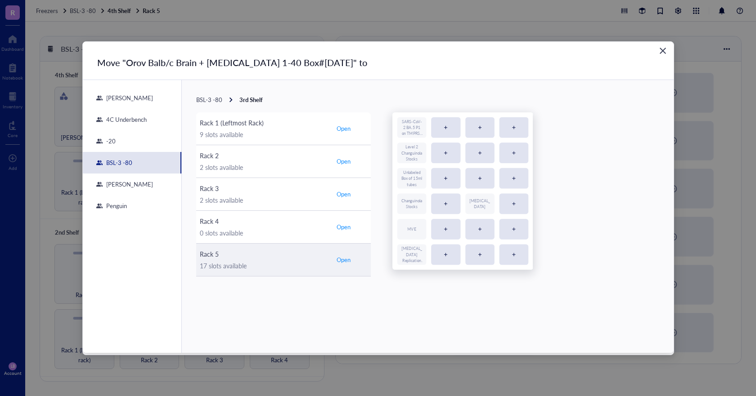
click at [284, 266] on div "17 slots available" at bounding box center [264, 266] width 128 height 10
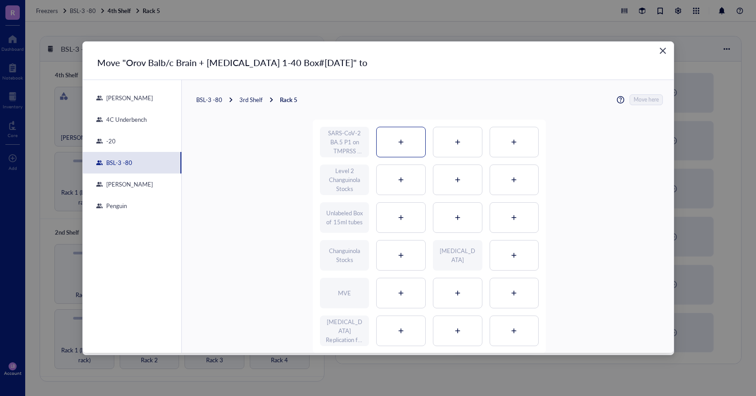
click at [409, 144] on div at bounding box center [401, 142] width 49 height 30
click at [652, 101] on span "Move here" at bounding box center [646, 99] width 25 height 11
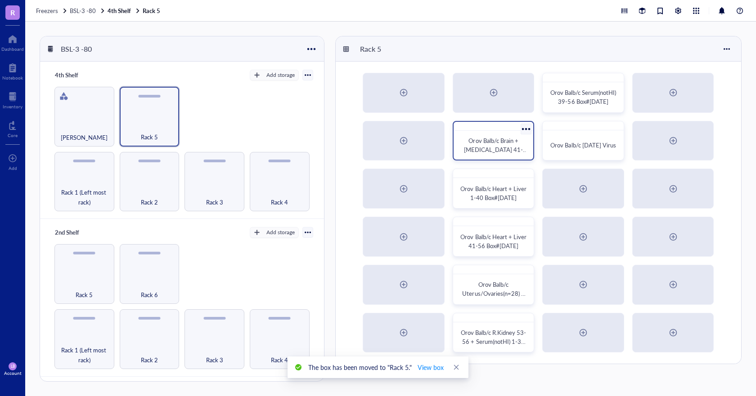
click at [525, 131] on div at bounding box center [526, 128] width 13 height 13
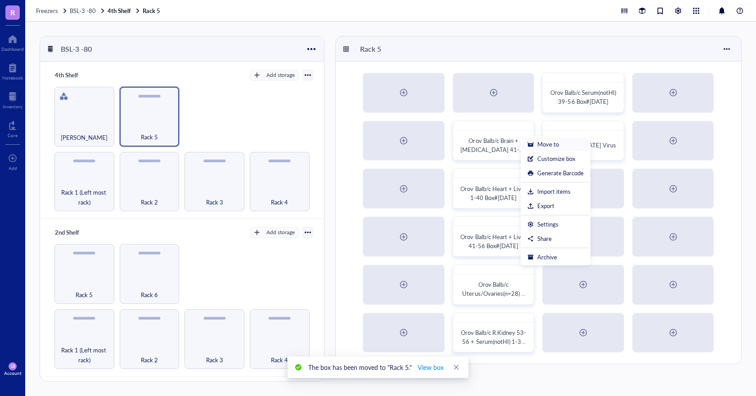
click at [541, 149] on li "Move to" at bounding box center [555, 144] width 68 height 14
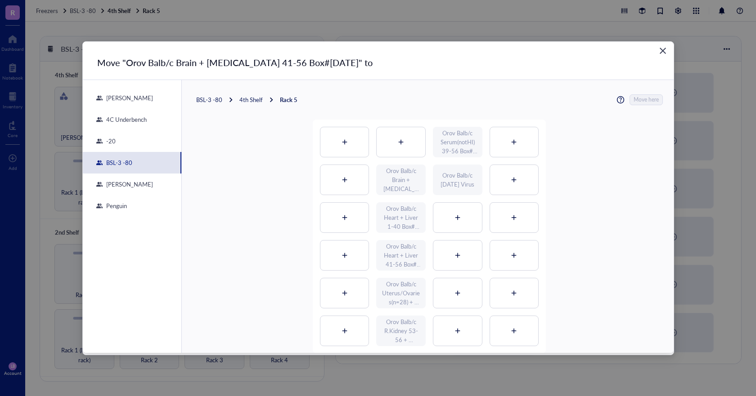
click at [208, 99] on div "BSL-3 -80" at bounding box center [209, 100] width 26 height 8
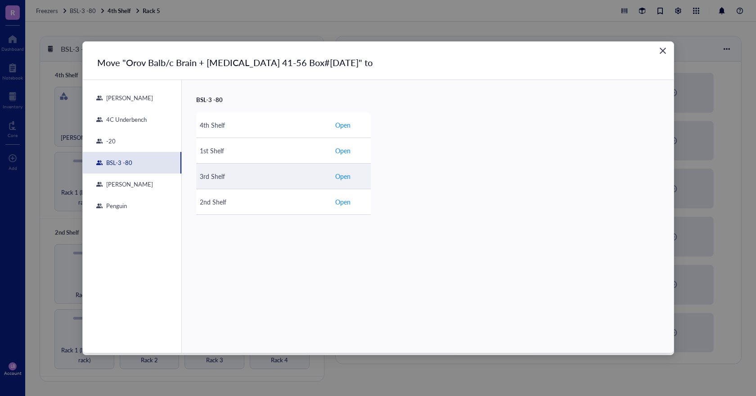
click at [235, 179] on div "3rd Shelf" at bounding box center [264, 176] width 128 height 10
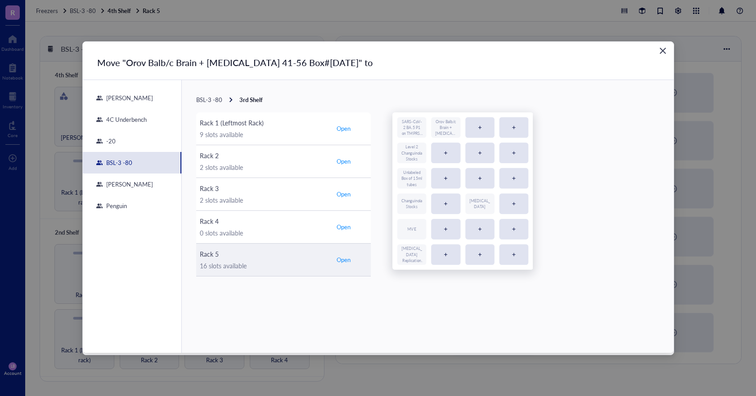
click at [254, 255] on div "Rack 5" at bounding box center [264, 254] width 128 height 10
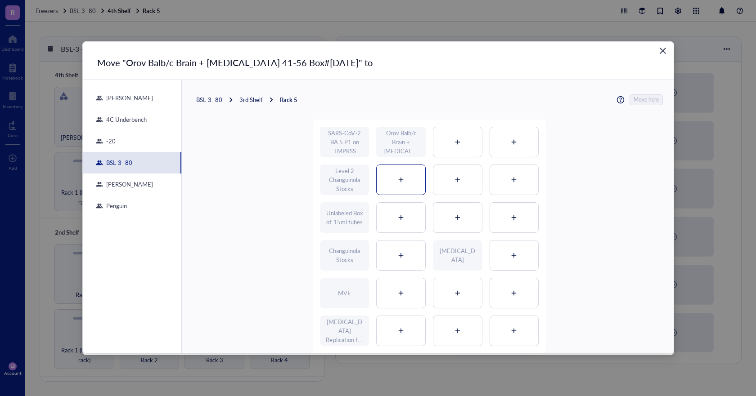
click at [393, 183] on div at bounding box center [401, 180] width 49 height 30
click at [643, 100] on span "Move here" at bounding box center [646, 99] width 25 height 11
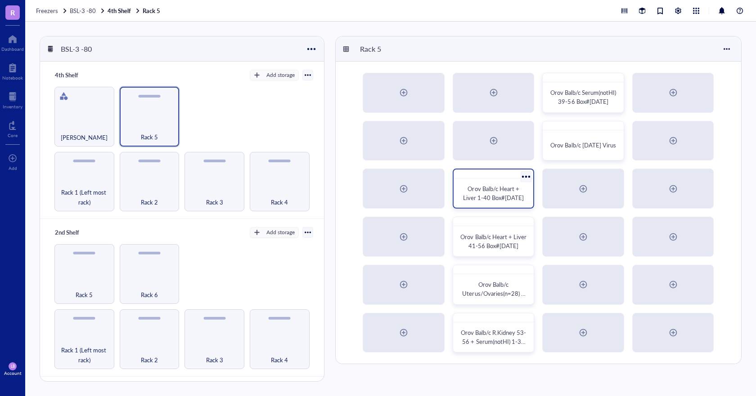
click at [525, 178] on div at bounding box center [526, 177] width 13 height 13
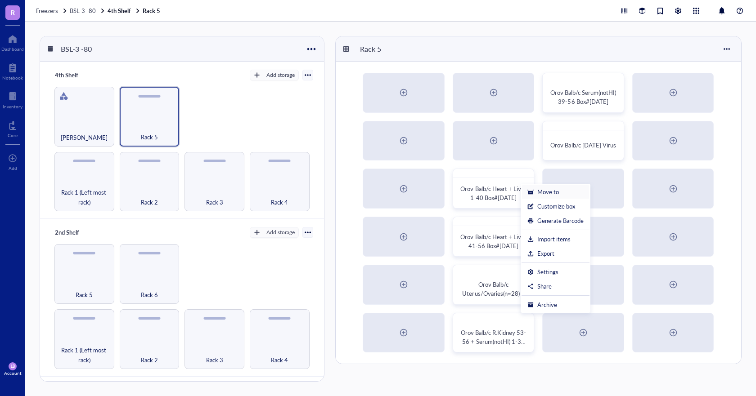
click at [532, 190] on div at bounding box center [530, 192] width 6 height 6
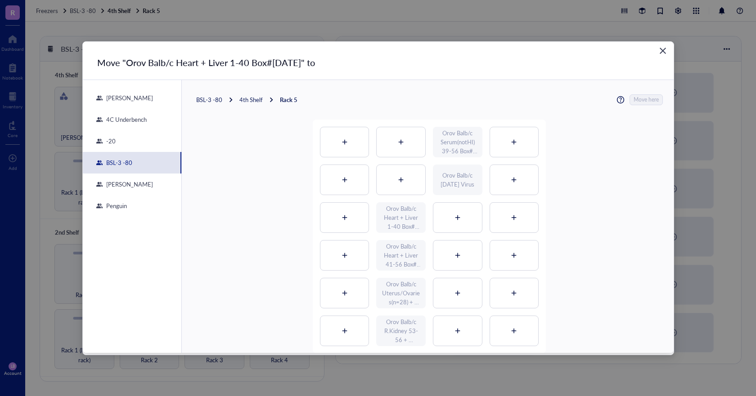
click at [215, 100] on div "BSL-3 -80" at bounding box center [209, 100] width 26 height 8
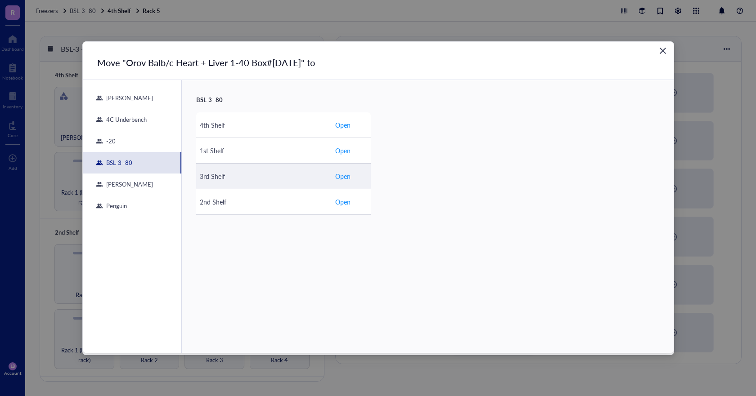
click at [234, 179] on div "3rd Shelf" at bounding box center [264, 176] width 128 height 10
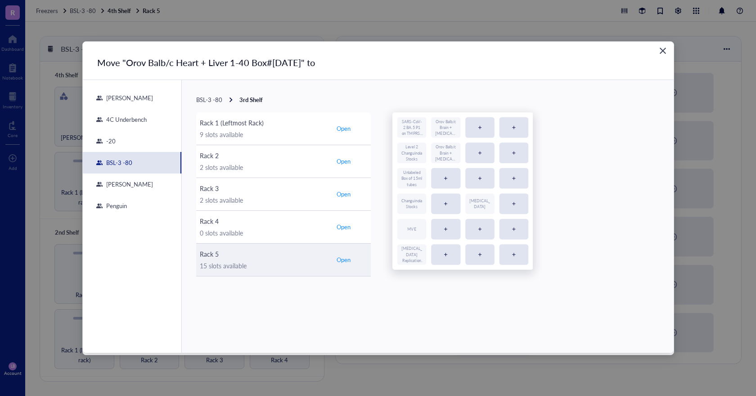
click at [215, 265] on div "15 slots available" at bounding box center [264, 266] width 128 height 10
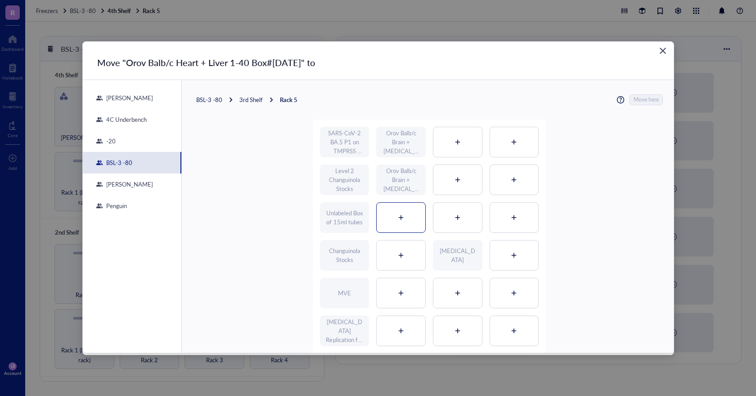
click at [403, 215] on div at bounding box center [401, 218] width 49 height 30
click at [643, 100] on span "Move here" at bounding box center [646, 99] width 25 height 11
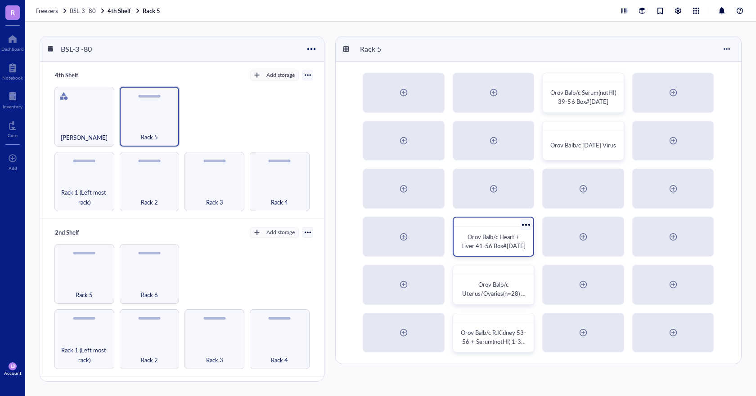
click at [525, 227] on div at bounding box center [526, 225] width 13 height 13
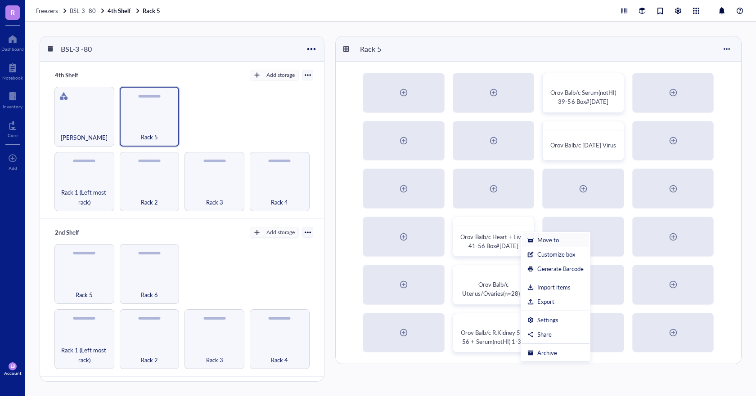
click at [537, 237] on div "Move to" at bounding box center [548, 240] width 22 height 8
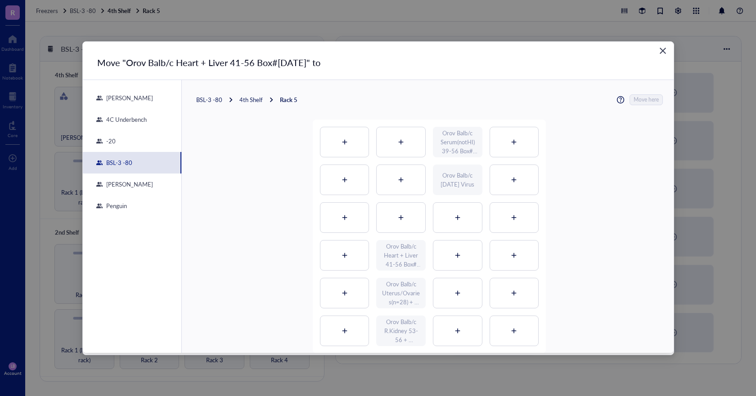
click at [217, 104] on div "BSL-3 -80 4th Shelf Rack 5 Move here" at bounding box center [429, 99] width 467 height 11
click at [217, 103] on div "BSL-3 -80" at bounding box center [209, 100] width 26 height 8
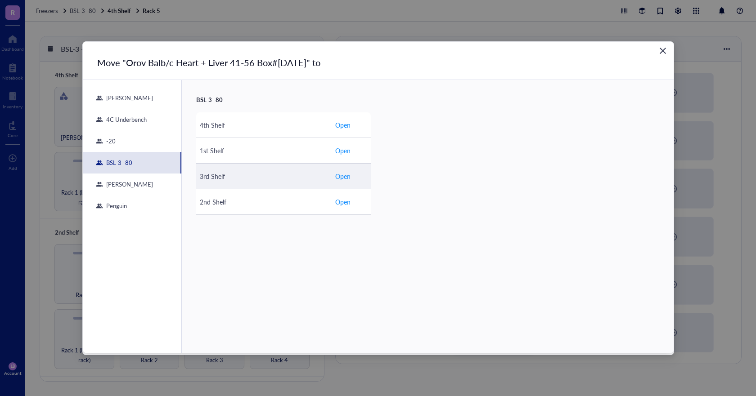
click at [222, 176] on div "3rd Shelf" at bounding box center [264, 176] width 128 height 10
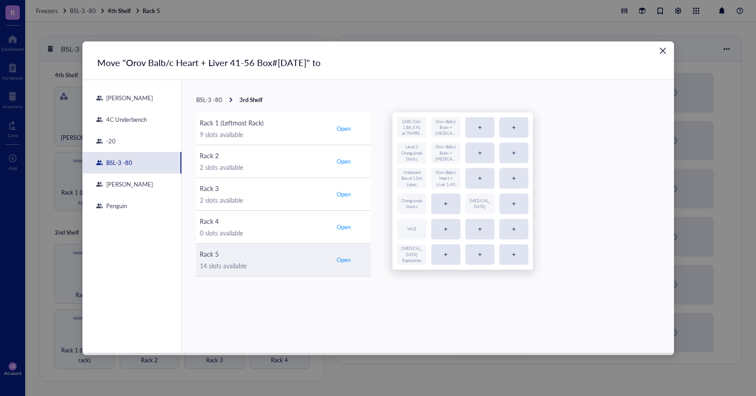
click at [247, 264] on div "14 slots available" at bounding box center [264, 266] width 128 height 10
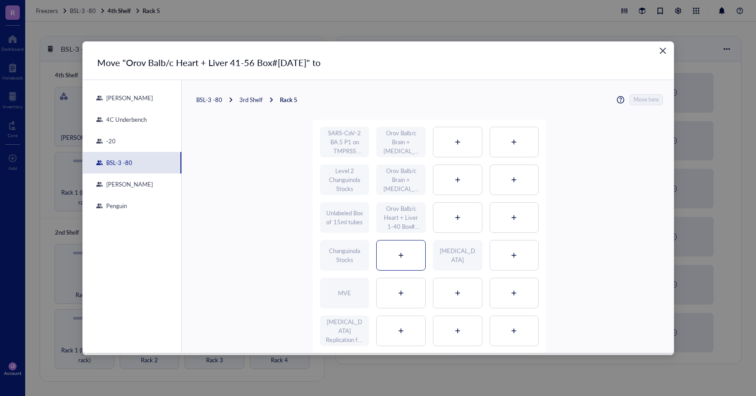
click at [406, 249] on div at bounding box center [401, 256] width 49 height 30
click at [639, 99] on span "Move here" at bounding box center [646, 99] width 25 height 11
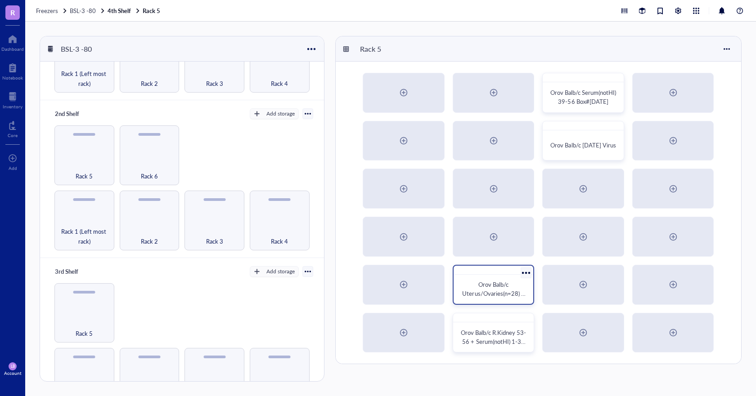
scroll to position [135, 0]
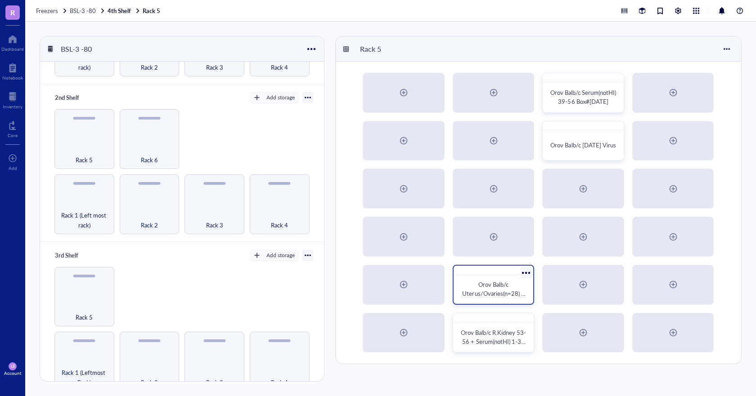
click at [522, 274] on div at bounding box center [526, 272] width 13 height 13
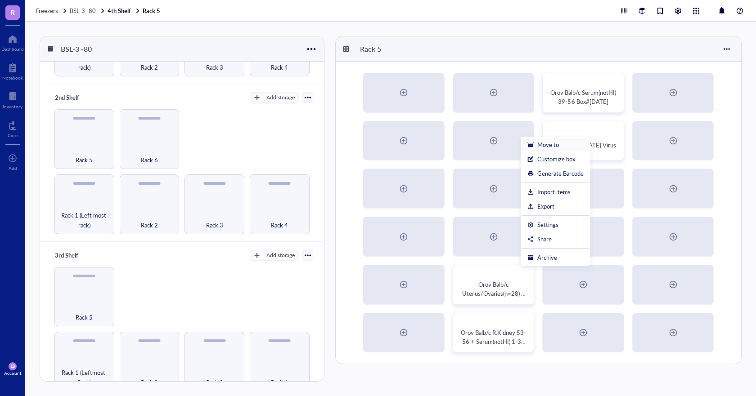
click at [558, 141] on div "Move to" at bounding box center [548, 145] width 22 height 8
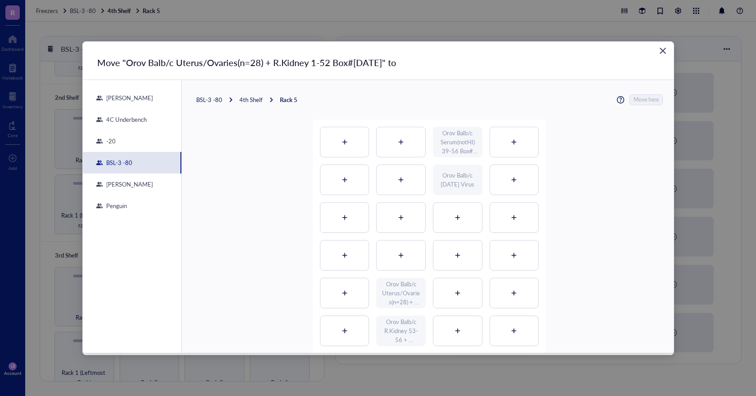
click at [208, 100] on div "BSL-3 -80" at bounding box center [209, 100] width 26 height 8
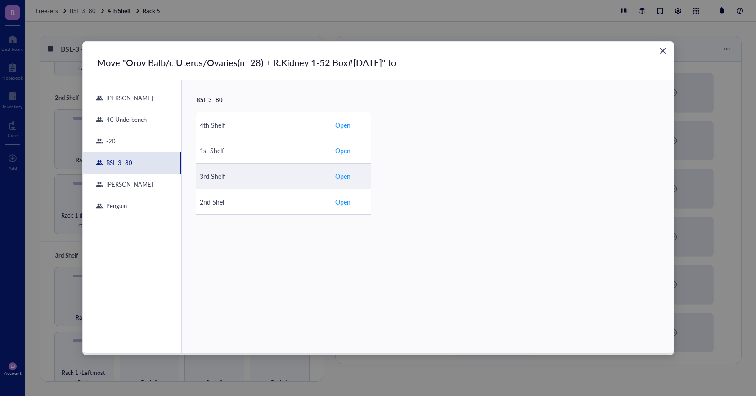
click at [218, 180] on div "3rd Shelf" at bounding box center [264, 176] width 128 height 10
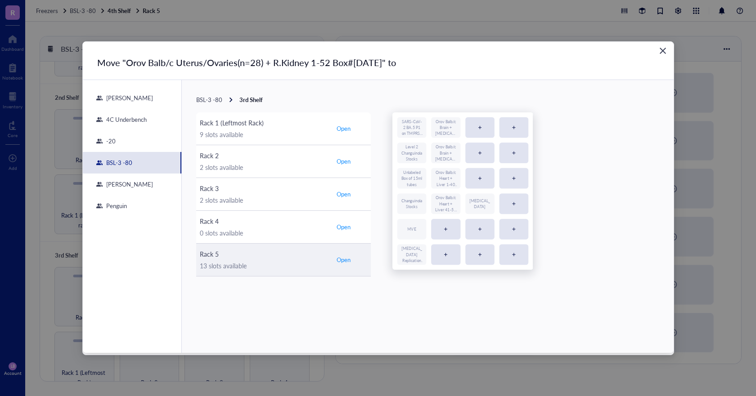
click at [304, 262] on div "13 slots available" at bounding box center [264, 266] width 128 height 10
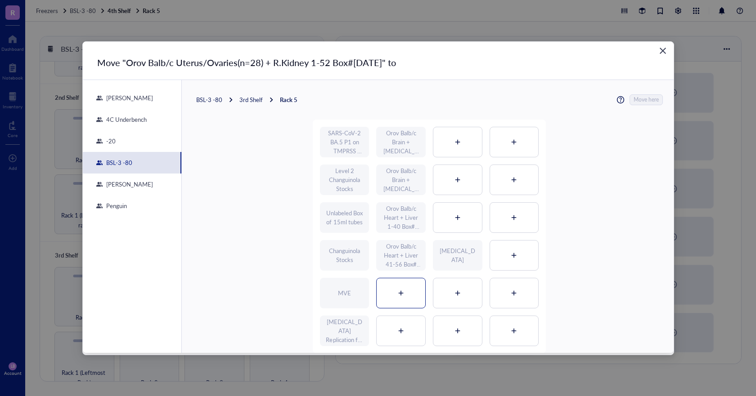
click at [392, 293] on div at bounding box center [401, 293] width 49 height 30
click at [646, 98] on span "Move here" at bounding box center [646, 99] width 25 height 11
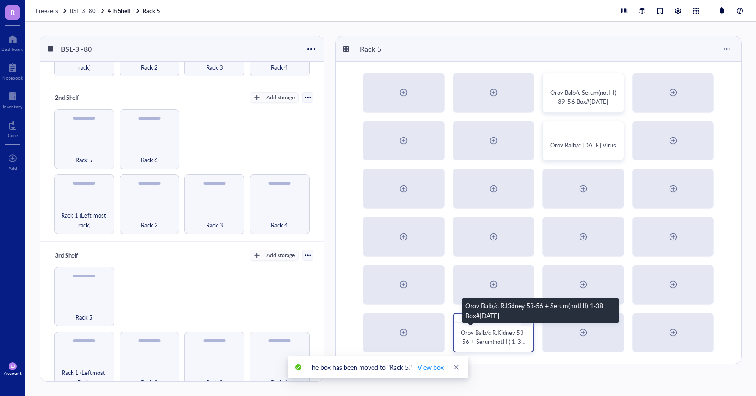
click at [503, 340] on span "Orov Balb/c R.Kidney 53-56 + Serum(notHI) 1-38 Box#1 Sep2025" at bounding box center [493, 341] width 65 height 27
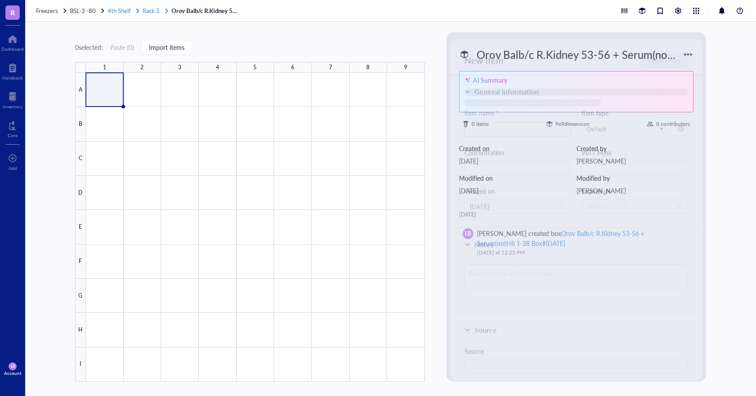
click at [150, 11] on span "Rack 5" at bounding box center [151, 10] width 17 height 9
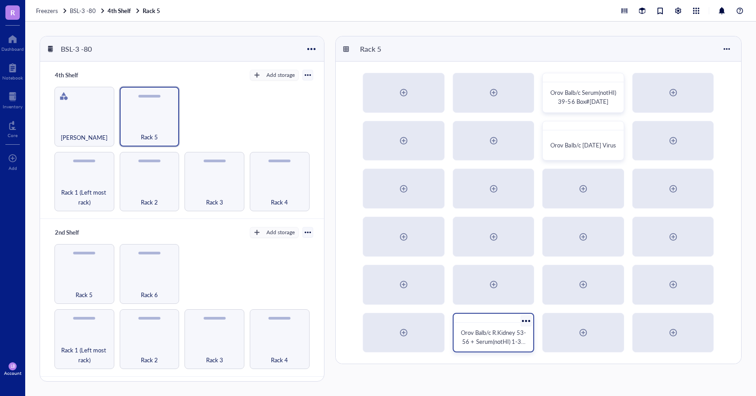
click at [527, 316] on div at bounding box center [526, 320] width 13 height 13
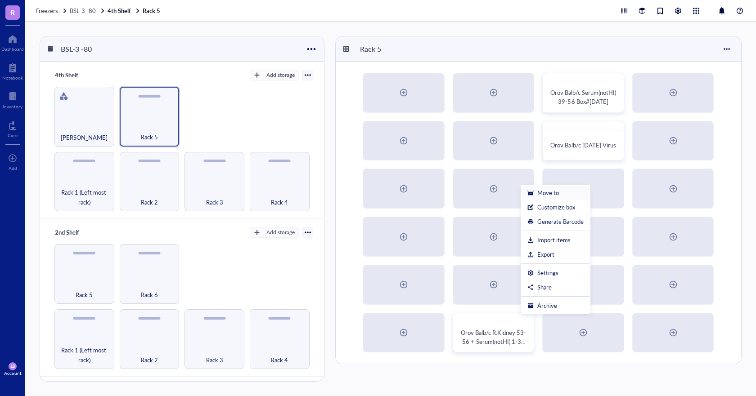
click at [536, 198] on li "Move to" at bounding box center [555, 193] width 68 height 14
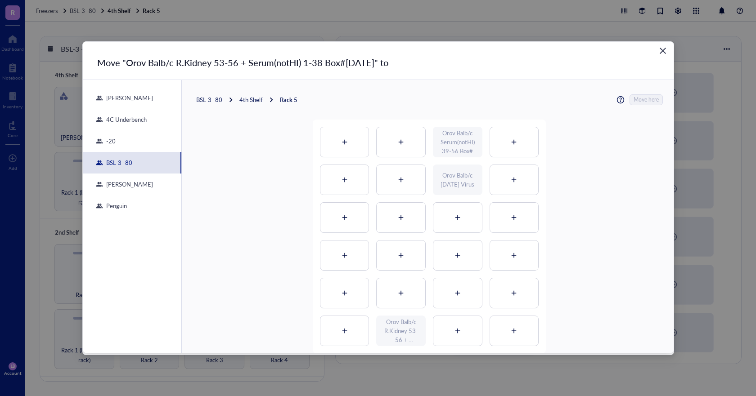
click at [206, 99] on div "BSL-3 -80" at bounding box center [209, 100] width 26 height 8
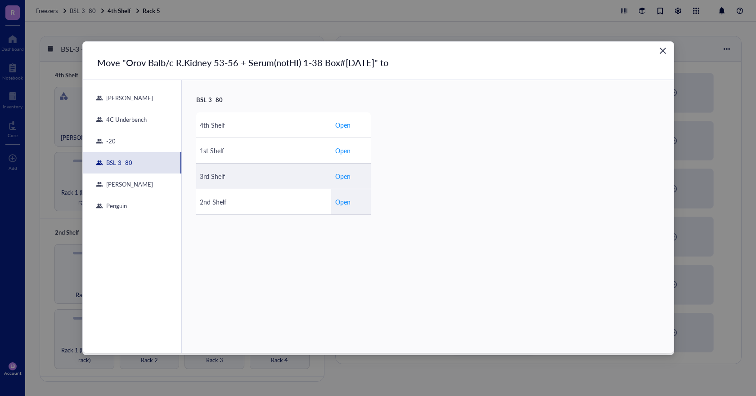
click at [232, 181] on div "3rd Shelf" at bounding box center [264, 176] width 128 height 10
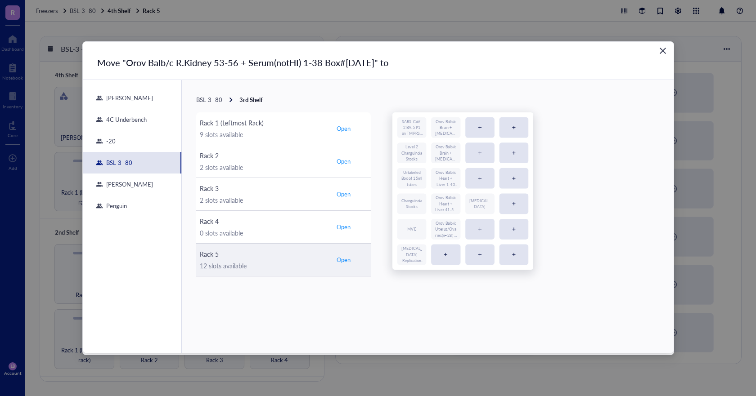
click at [272, 263] on div "12 slots available" at bounding box center [264, 266] width 128 height 10
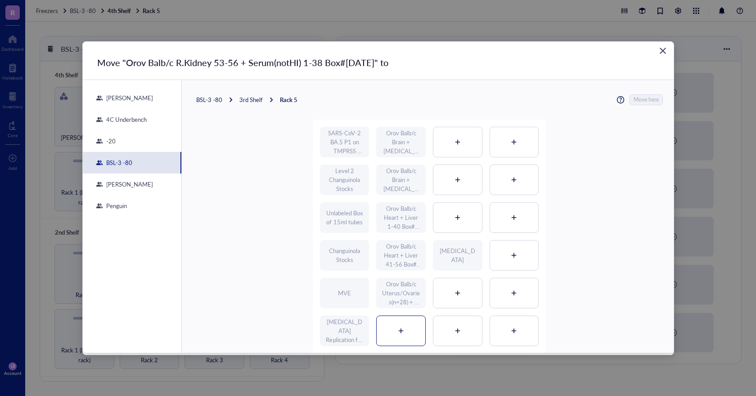
click at [400, 325] on div at bounding box center [401, 331] width 49 height 30
click at [648, 99] on span "Move here" at bounding box center [646, 99] width 25 height 11
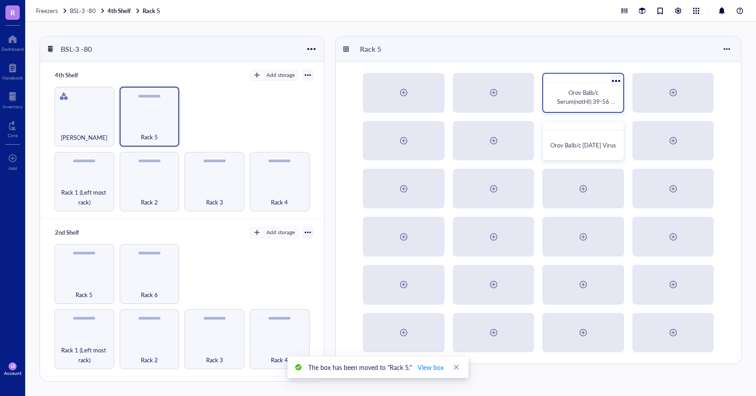
click at [616, 79] on div at bounding box center [615, 80] width 13 height 13
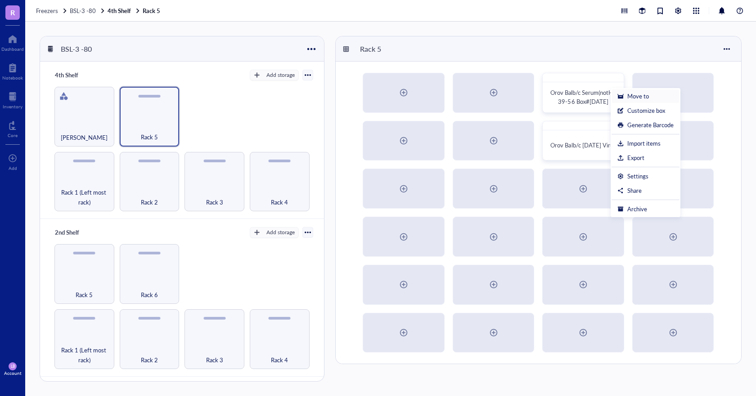
click at [628, 93] on div "Move to" at bounding box center [638, 96] width 22 height 8
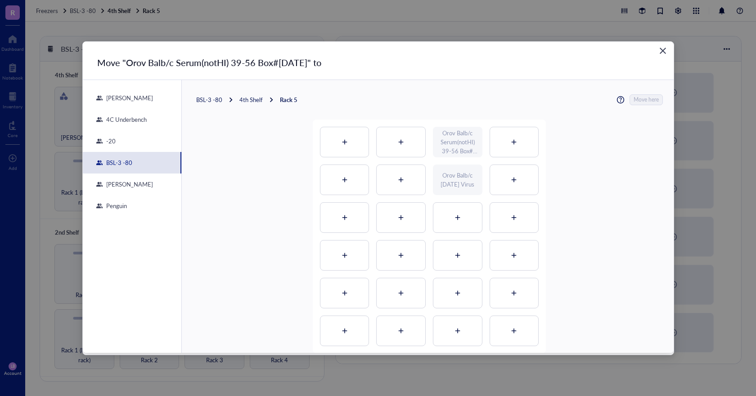
click at [216, 101] on div "BSL-3 -80" at bounding box center [209, 100] width 26 height 8
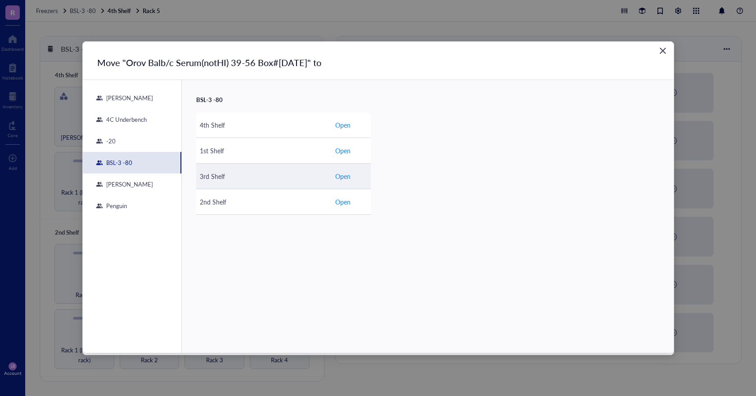
click at [242, 182] on td "3rd Shelf" at bounding box center [263, 176] width 135 height 26
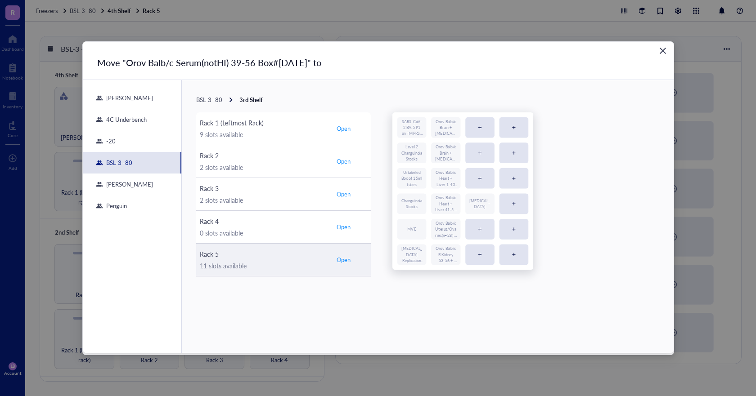
click at [282, 261] on div "11 slots available" at bounding box center [264, 266] width 128 height 10
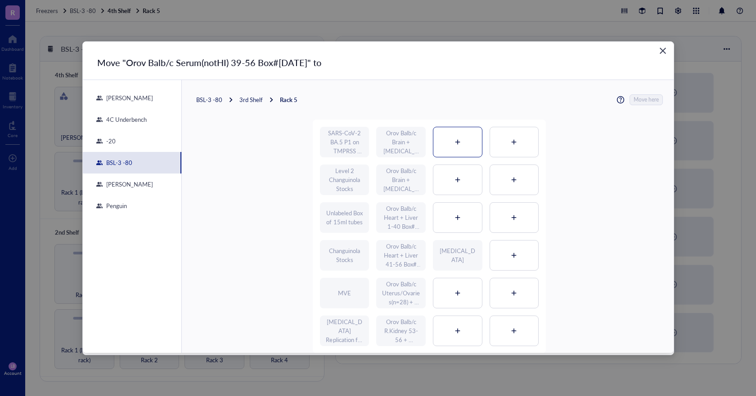
click at [453, 147] on div at bounding box center [457, 142] width 49 height 30
click at [639, 101] on span "Move here" at bounding box center [646, 99] width 25 height 11
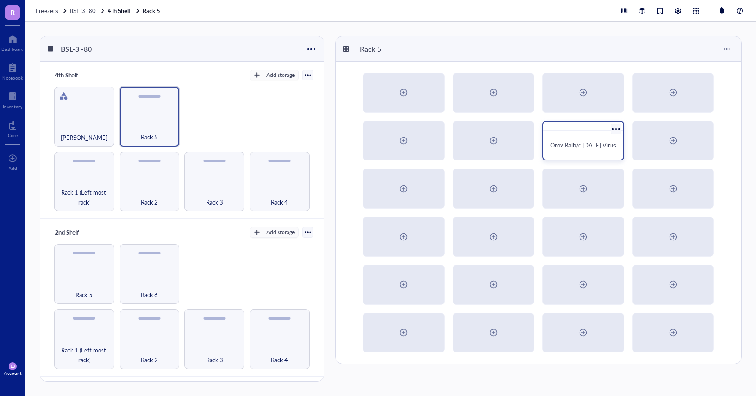
click at [616, 128] on div at bounding box center [615, 128] width 13 height 13
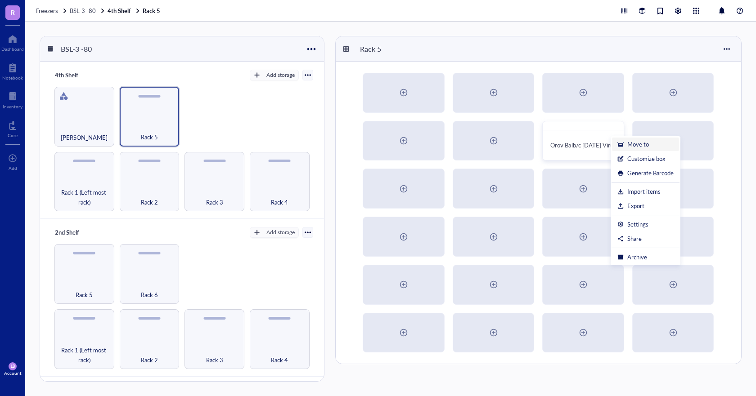
click at [626, 144] on div "Move to" at bounding box center [645, 144] width 56 height 8
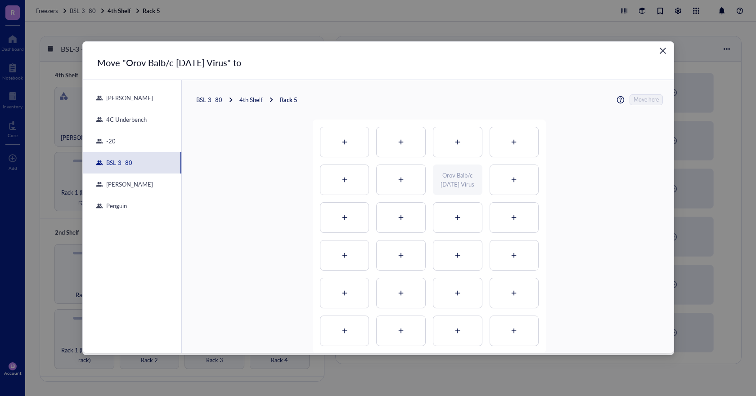
click at [208, 99] on div "BSL-3 -80" at bounding box center [209, 100] width 26 height 8
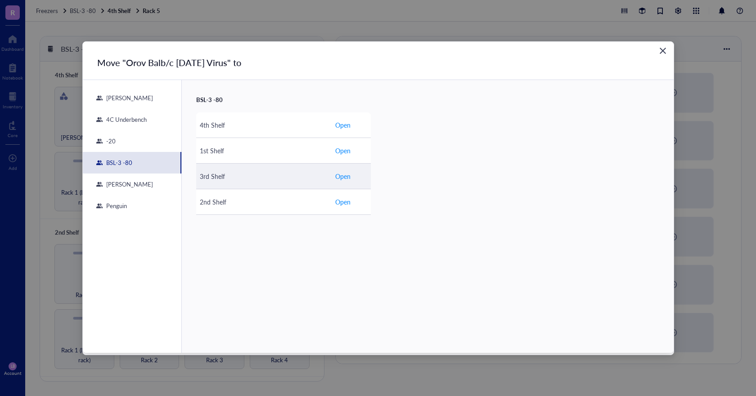
click at [258, 184] on td "3rd Shelf" at bounding box center [263, 176] width 135 height 26
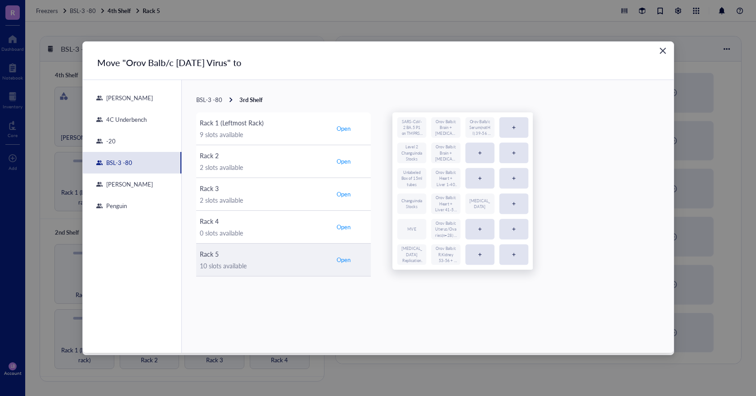
click at [243, 251] on div "Rack 5" at bounding box center [264, 254] width 128 height 10
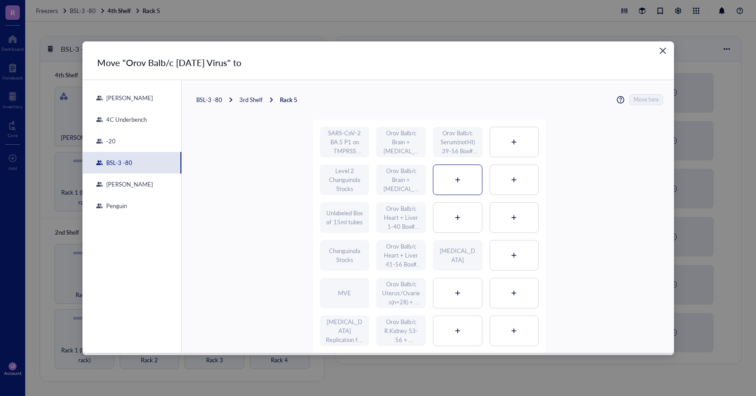
click at [460, 176] on div at bounding box center [457, 180] width 49 height 30
click at [649, 95] on span "Move here" at bounding box center [646, 99] width 25 height 11
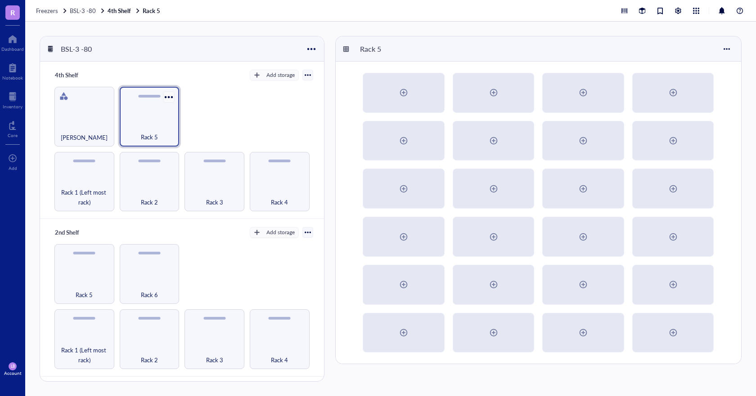
click at [169, 99] on div at bounding box center [168, 96] width 13 height 13
click at [152, 106] on div "Rack 5" at bounding box center [150, 117] width 60 height 60
click at [166, 98] on div at bounding box center [168, 96] width 13 height 13
click at [193, 131] on div "Settings" at bounding box center [188, 131] width 21 height 8
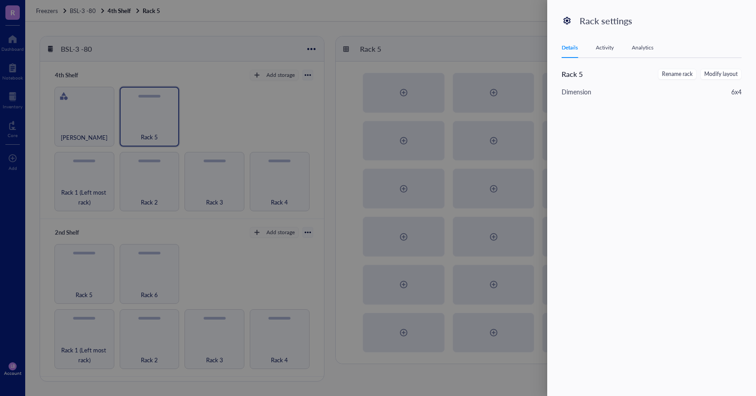
click at [238, 93] on div at bounding box center [378, 198] width 756 height 396
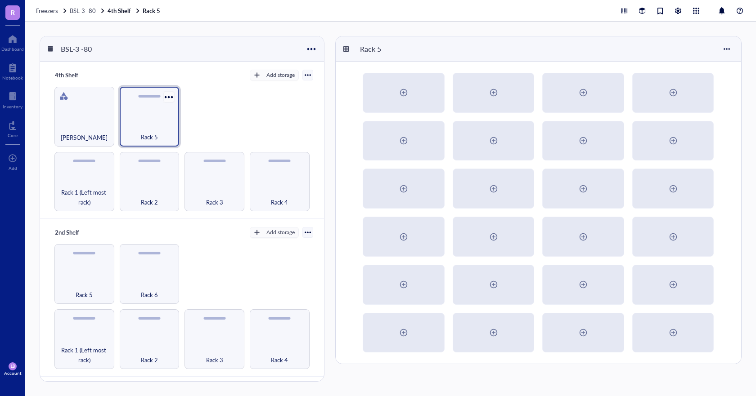
click at [167, 93] on div at bounding box center [168, 96] width 13 height 13
click at [179, 163] on div "Archive" at bounding box center [188, 164] width 20 height 8
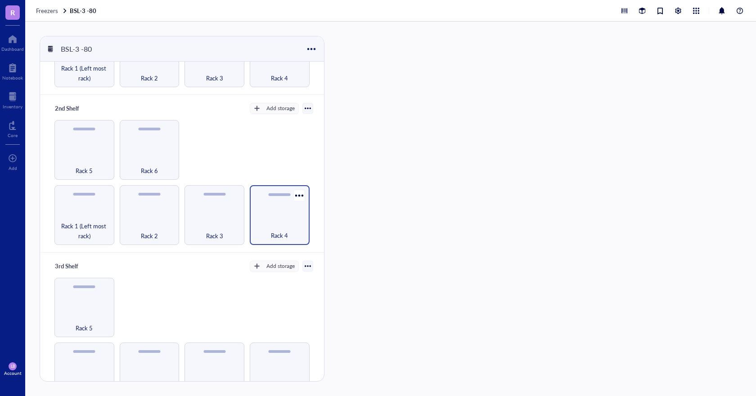
scroll to position [135, 0]
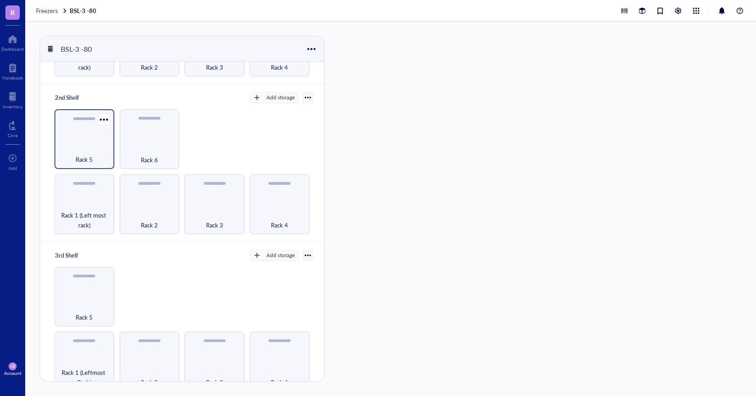
click at [77, 141] on div "Rack 5" at bounding box center [84, 139] width 60 height 60
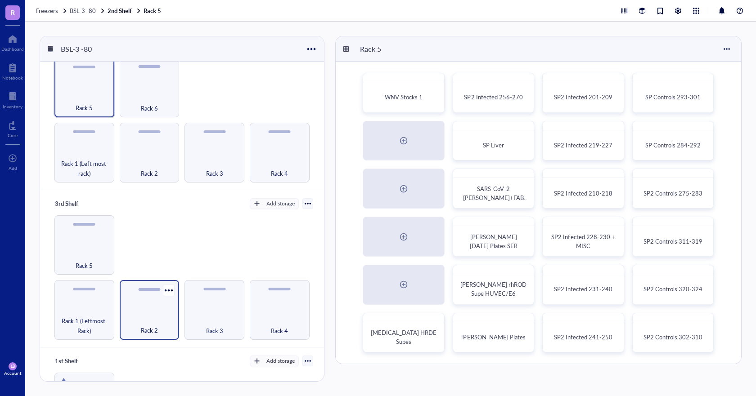
scroll to position [270, 0]
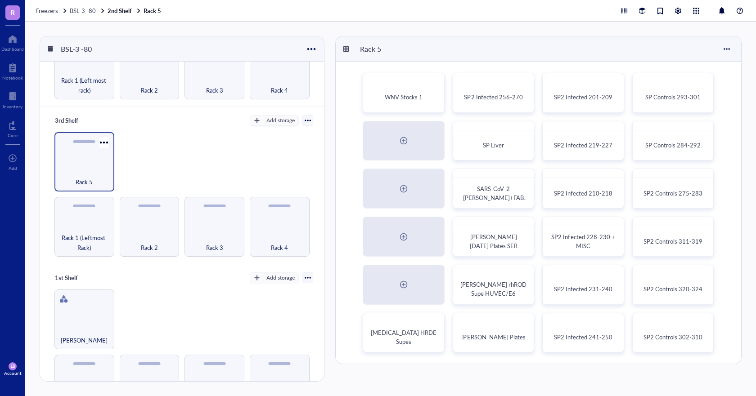
click at [96, 171] on div "Rack 5" at bounding box center [84, 177] width 51 height 20
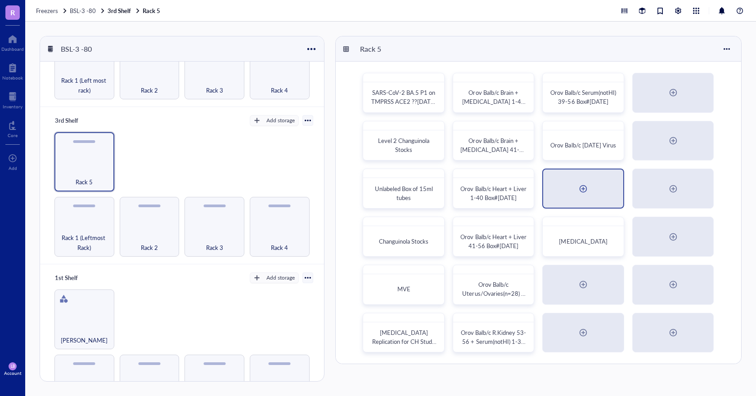
click at [584, 187] on div at bounding box center [583, 189] width 14 height 14
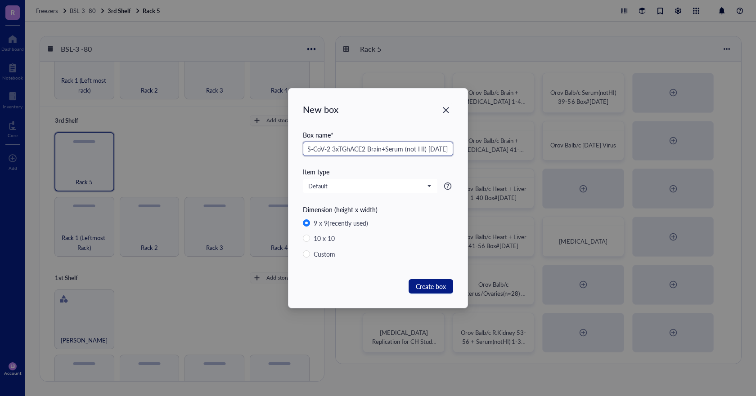
scroll to position [0, 38]
click at [438, 285] on span "Create box" at bounding box center [431, 287] width 30 height 10
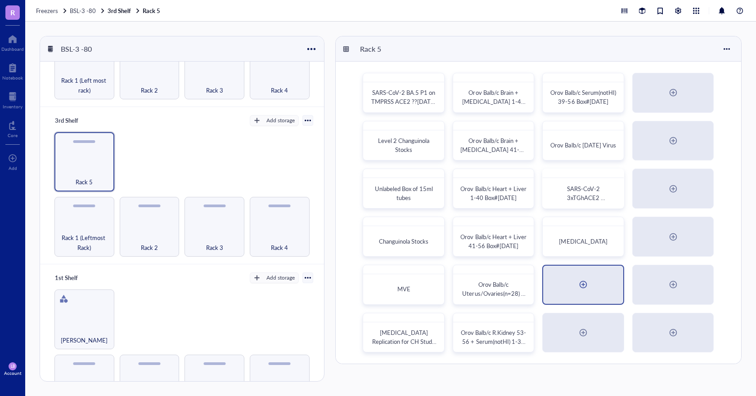
click at [575, 294] on div at bounding box center [583, 285] width 80 height 38
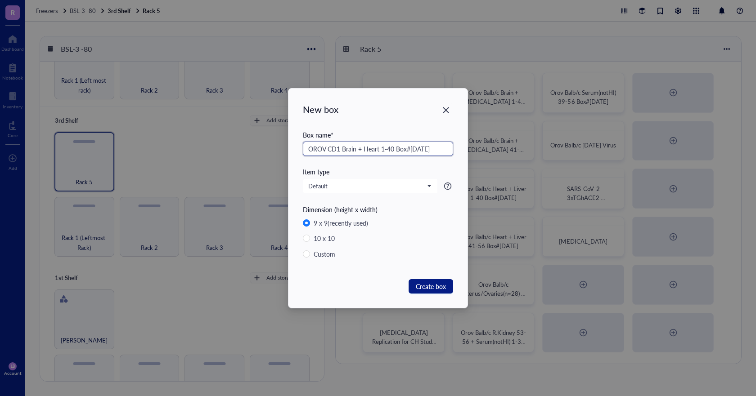
drag, startPoint x: 306, startPoint y: 149, endPoint x: 445, endPoint y: 153, distance: 138.6
click at [445, 153] on input "OROV CD1 Brain + Heart 1-40 Box#1 Oct2025" at bounding box center [378, 149] width 150 height 14
click at [435, 287] on span "Create box" at bounding box center [431, 287] width 30 height 10
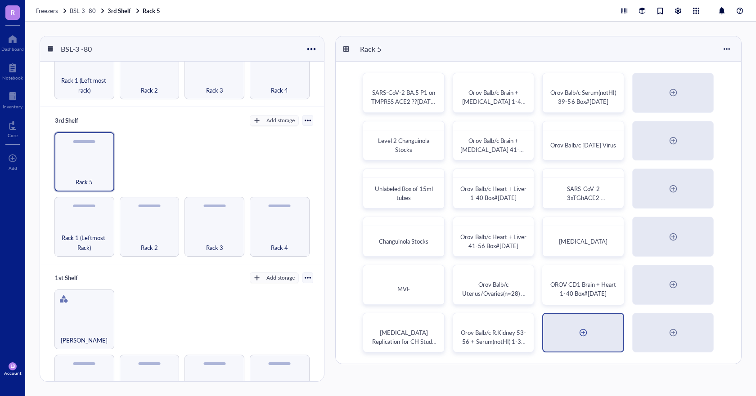
click at [587, 335] on div at bounding box center [583, 333] width 14 height 14
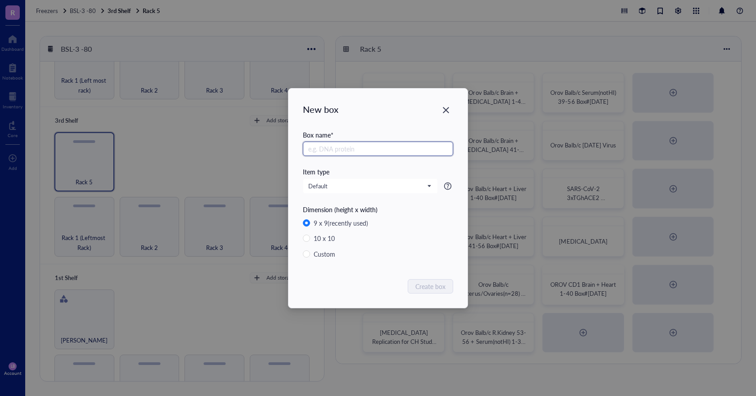
paste input "OROV CD1 Brain + Heart 1-40 Box#1 Oct2025"
click at [381, 150] on input "OROV CD1 Brain + Heart 1-40 Box#1 Oct2025" at bounding box center [378, 149] width 150 height 14
click at [419, 150] on input "OROV CD1 Brain + Heart 41-56 Box#1 Oct2025" at bounding box center [378, 149] width 150 height 14
click at [416, 148] on input "OROV CD1 Brain + Heart 41-56 Box#1 Oct2025" at bounding box center [378, 149] width 150 height 14
click at [436, 290] on span "Create box" at bounding box center [431, 287] width 30 height 10
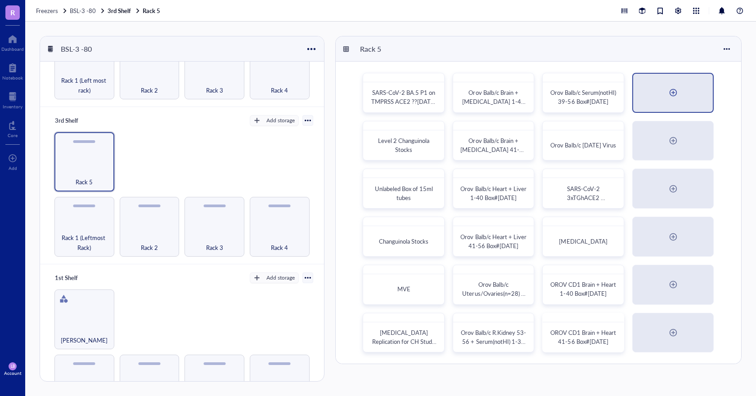
click at [674, 88] on div at bounding box center [673, 92] width 14 height 14
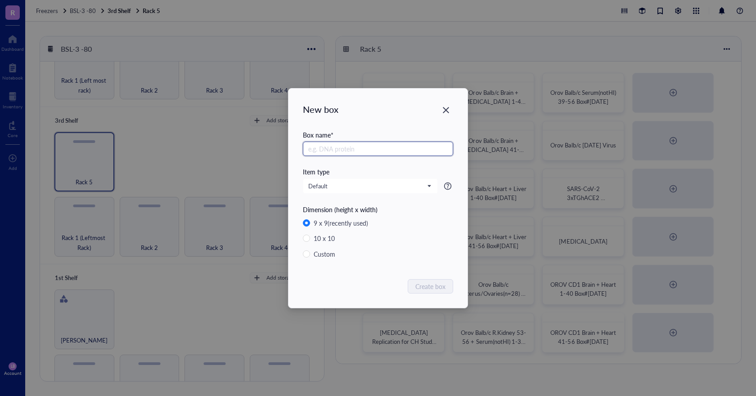
paste input "OROV CD1 Brain + Heart 1-40 Box#1 Oct2025"
click at [356, 149] on input "OROV CD1 Brain + Heart 1-40 Box#1 Oct2025" at bounding box center [378, 149] width 150 height 14
drag, startPoint x: 305, startPoint y: 149, endPoint x: 455, endPoint y: 148, distance: 150.3
click at [455, 148] on div "New box Box name * OROV CD1 Liver + R.Kidney 1-40 Box#1 Oct2025 Item type Defau…" at bounding box center [377, 199] width 179 height 220
click at [432, 286] on span "Create box" at bounding box center [431, 287] width 30 height 10
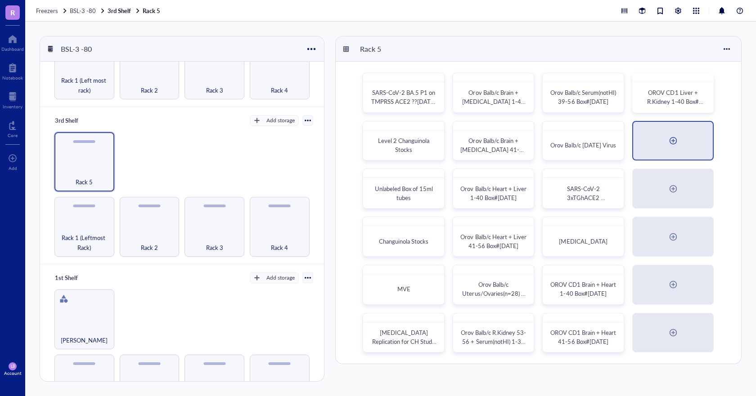
click at [682, 137] on div at bounding box center [673, 141] width 80 height 38
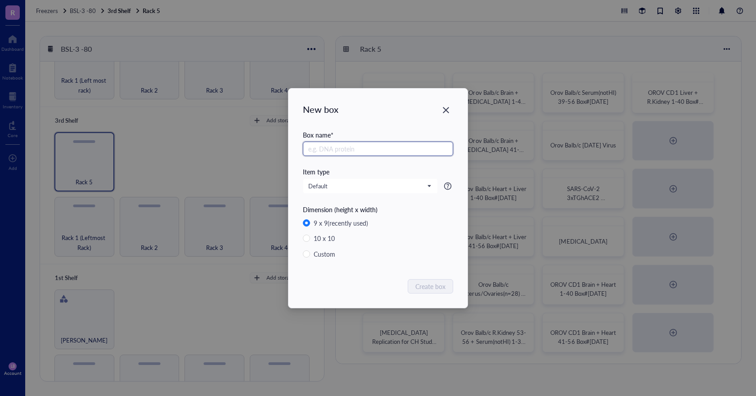
paste input "OROV CD1 Liver + R.Kidney 1-40 Box#1 Oct2025"
click at [389, 149] on input "OROV CD1 Liver + R.Kidney 1-40 Box#1 Oct2025" at bounding box center [378, 149] width 150 height 14
click at [424, 149] on input "OROV CD1 Liver + R.Kidney 41-56 Box#1 Oct2025" at bounding box center [378, 149] width 150 height 14
click at [431, 290] on span "Create box" at bounding box center [431, 287] width 30 height 10
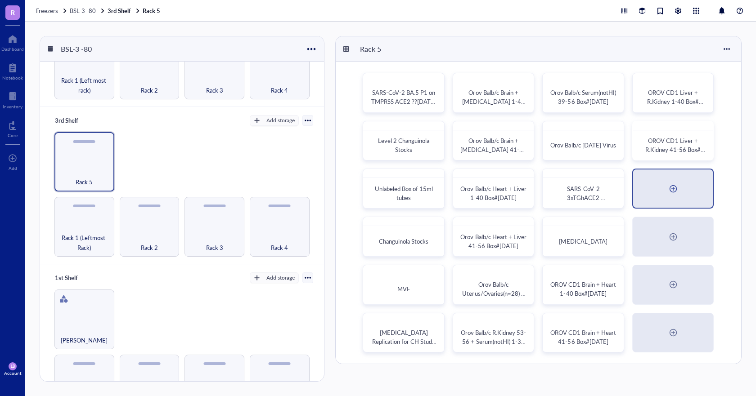
click at [677, 191] on div at bounding box center [673, 189] width 14 height 14
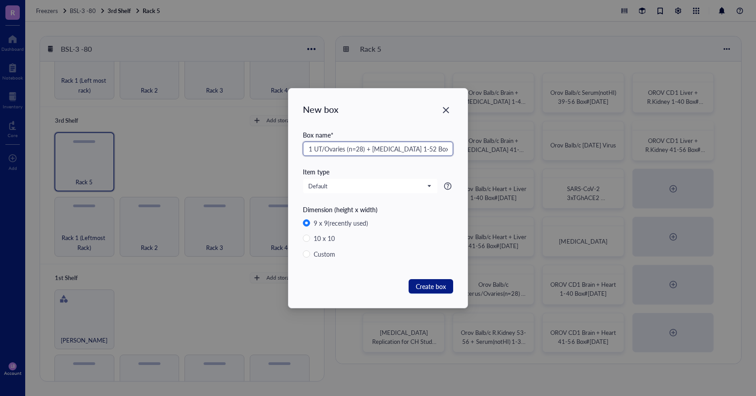
scroll to position [0, 32]
click at [434, 285] on span "Create box" at bounding box center [431, 287] width 30 height 10
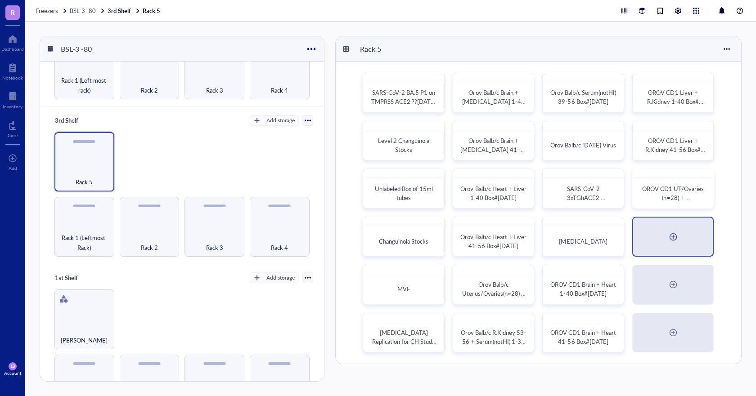
click at [674, 229] on div at bounding box center [673, 237] width 80 height 38
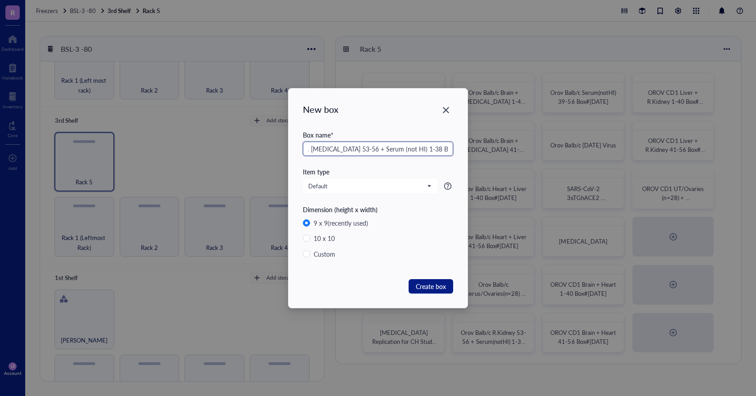
scroll to position [0, 35]
click at [435, 282] on span "Create box" at bounding box center [431, 287] width 30 height 10
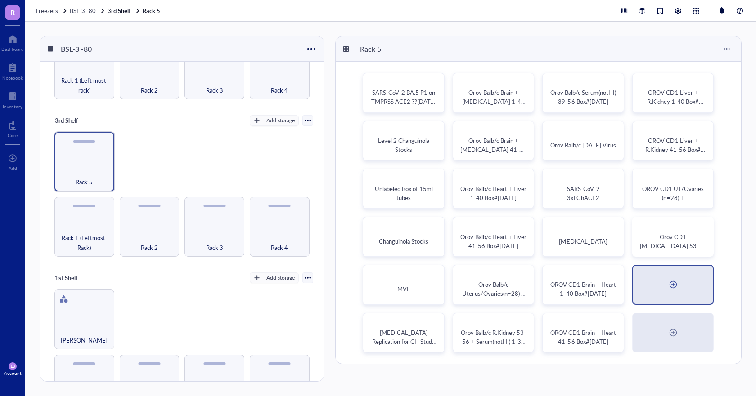
click at [679, 287] on div at bounding box center [673, 285] width 14 height 14
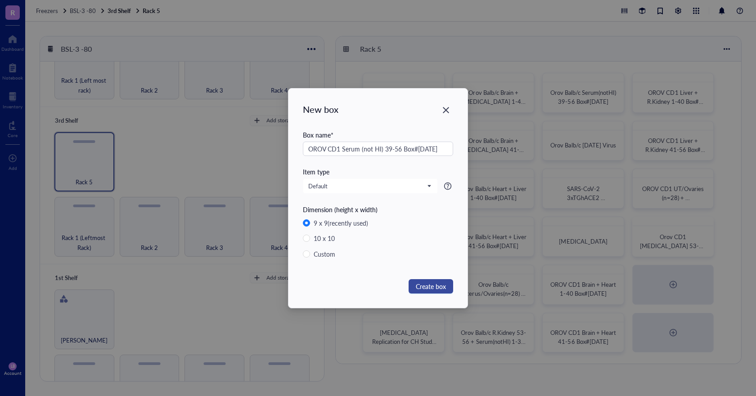
click at [438, 285] on span "Create box" at bounding box center [431, 287] width 30 height 10
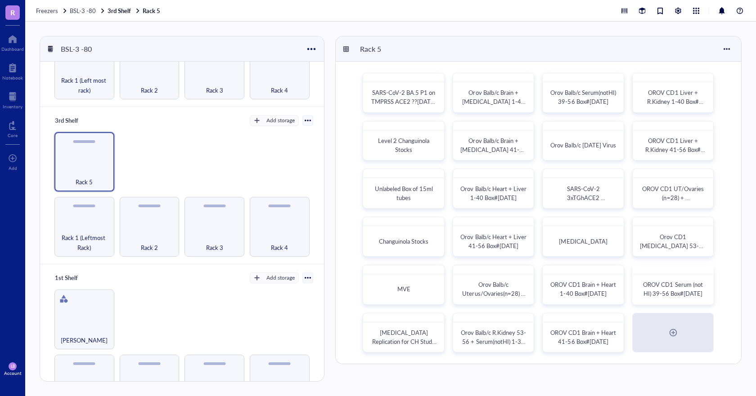
click at [11, 207] on div "R Dashboard Notebook Inventory Core To pick up a draggable item, press the spac…" at bounding box center [12, 198] width 25 height 396
